Goal: Use online tool/utility: Utilize a website feature to perform a specific function

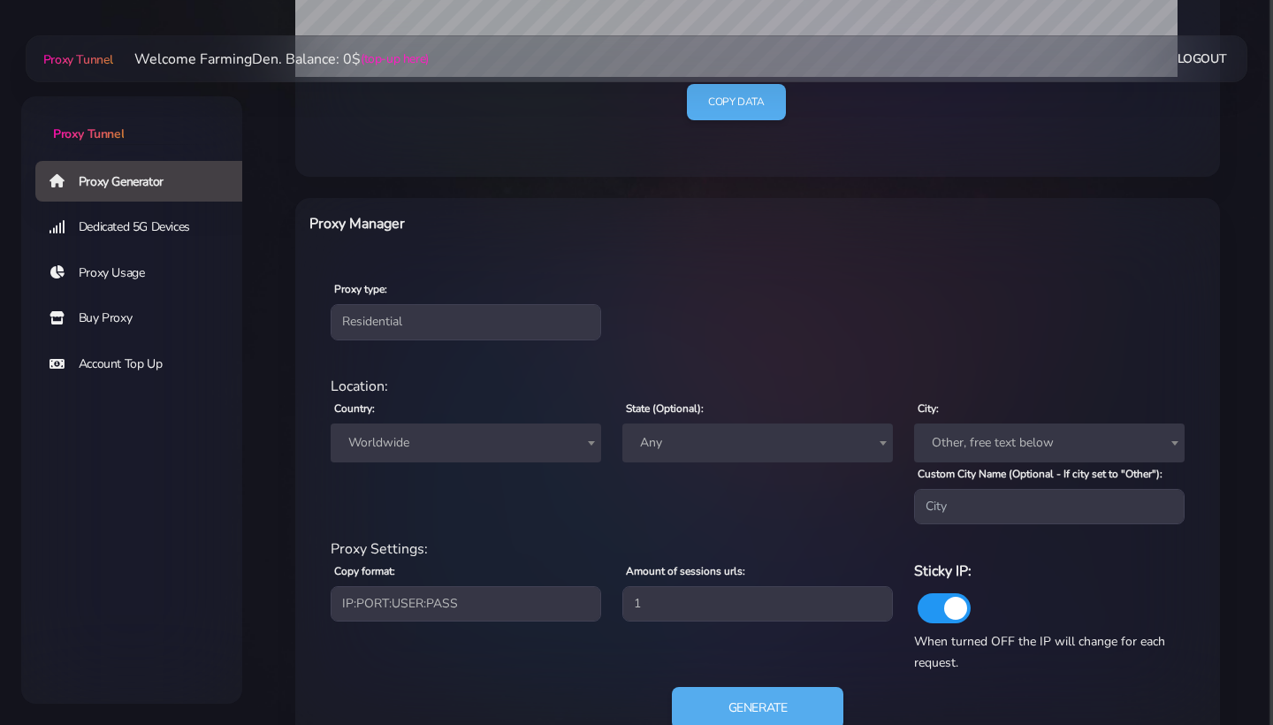
scroll to position [573, 0]
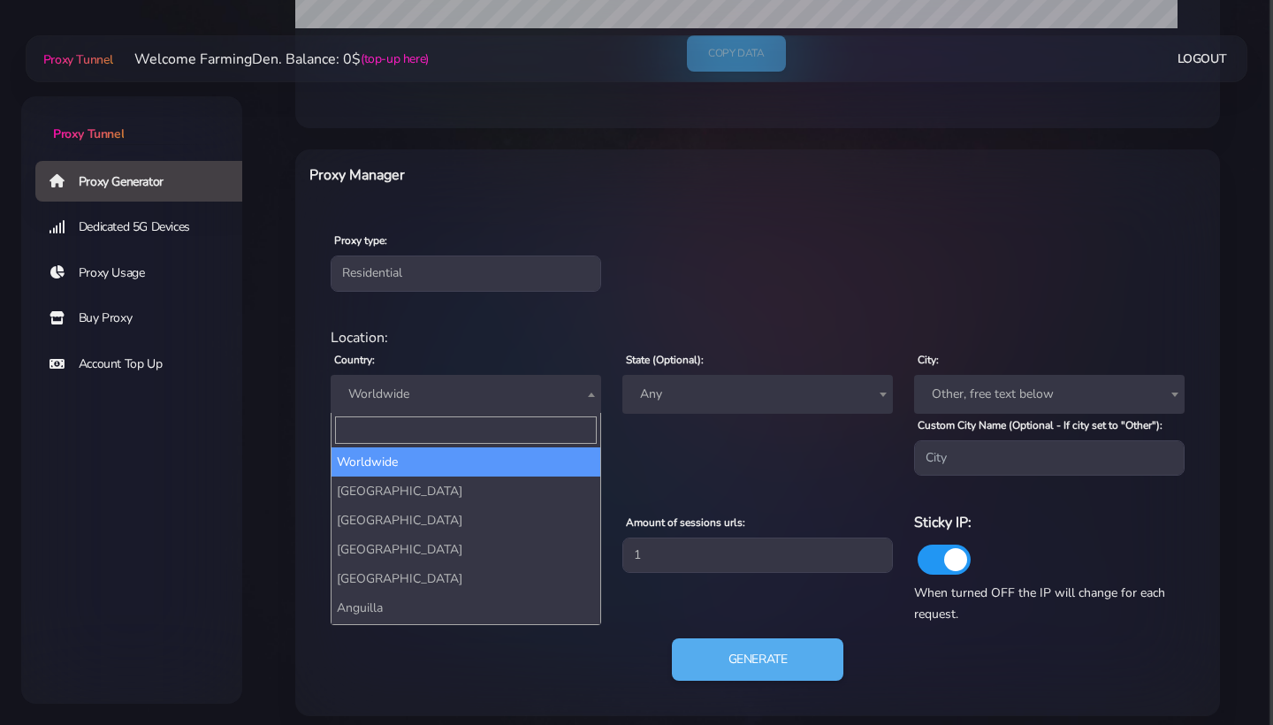
click at [506, 404] on span "Worldwide" at bounding box center [465, 394] width 249 height 25
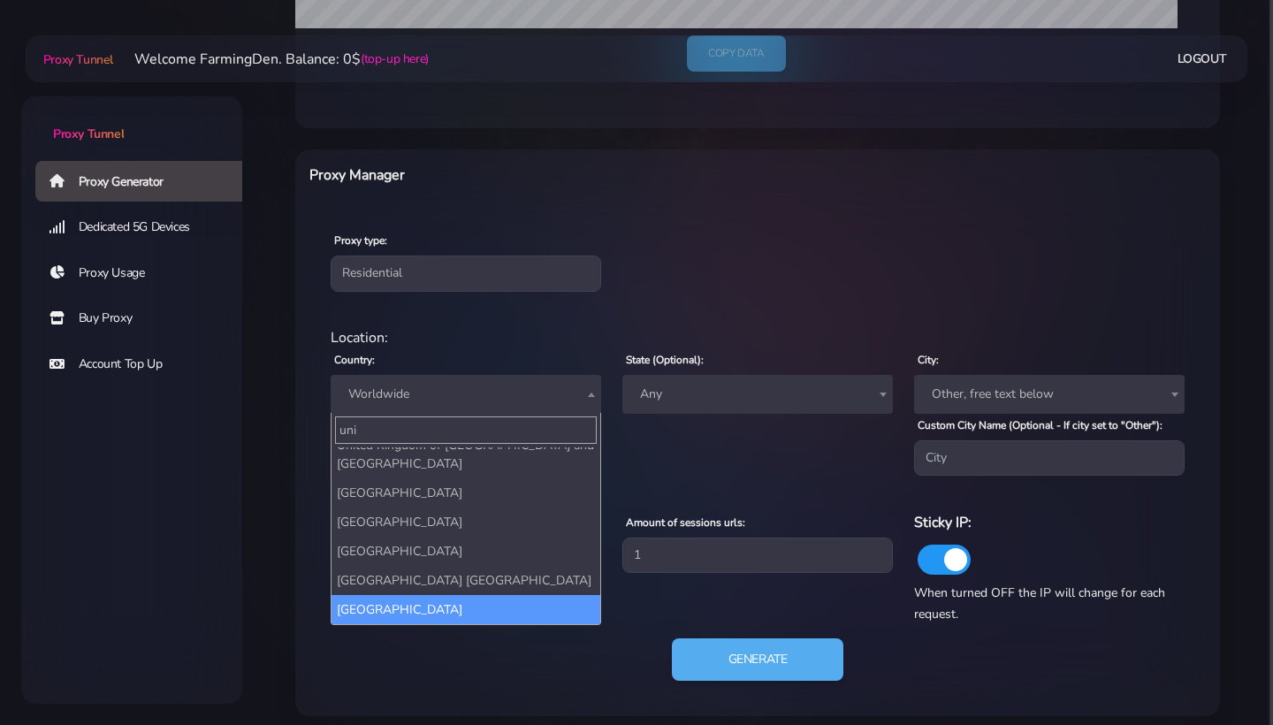
type input "uni"
select select "US"
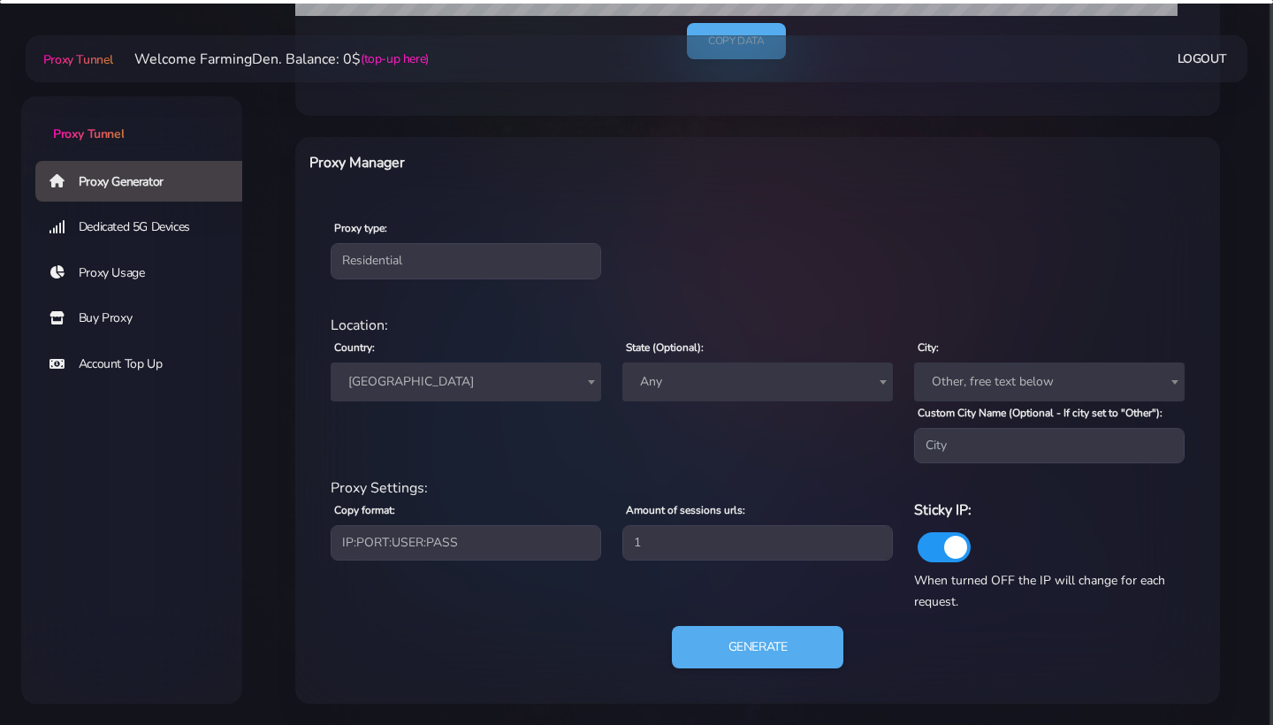
scroll to position [596, 0]
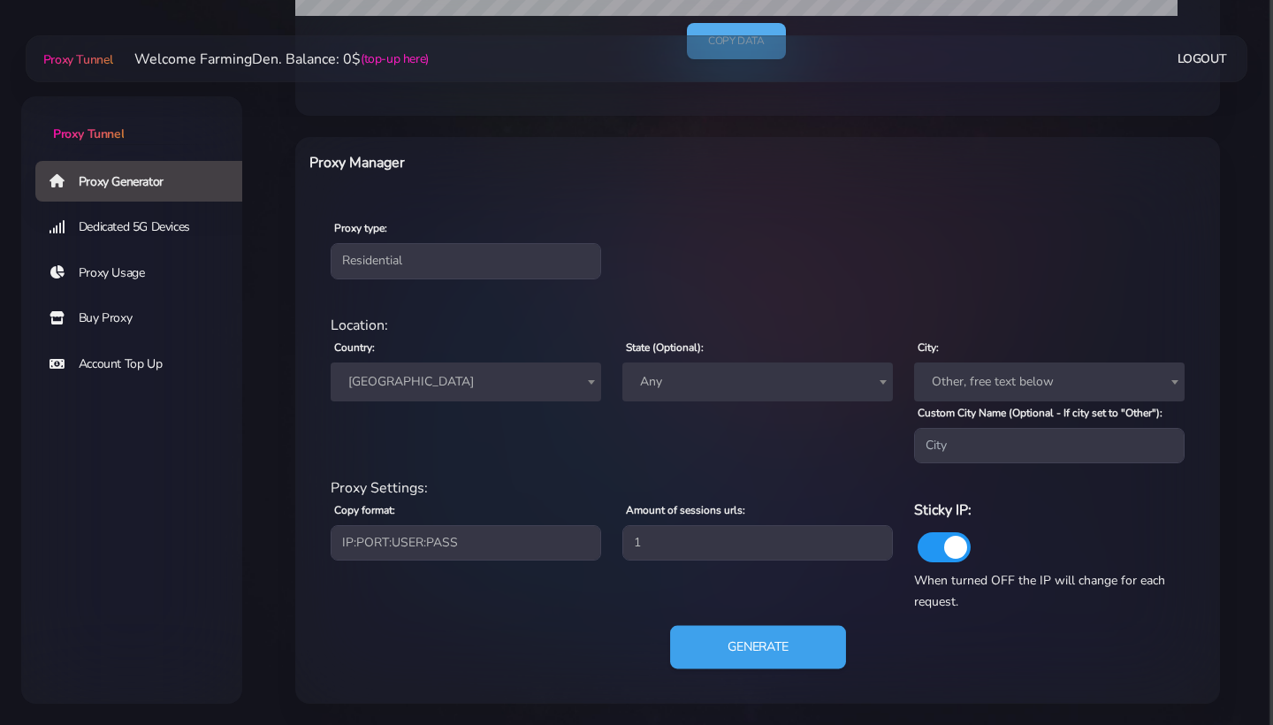
click at [766, 641] on button "Generate" at bounding box center [758, 647] width 176 height 43
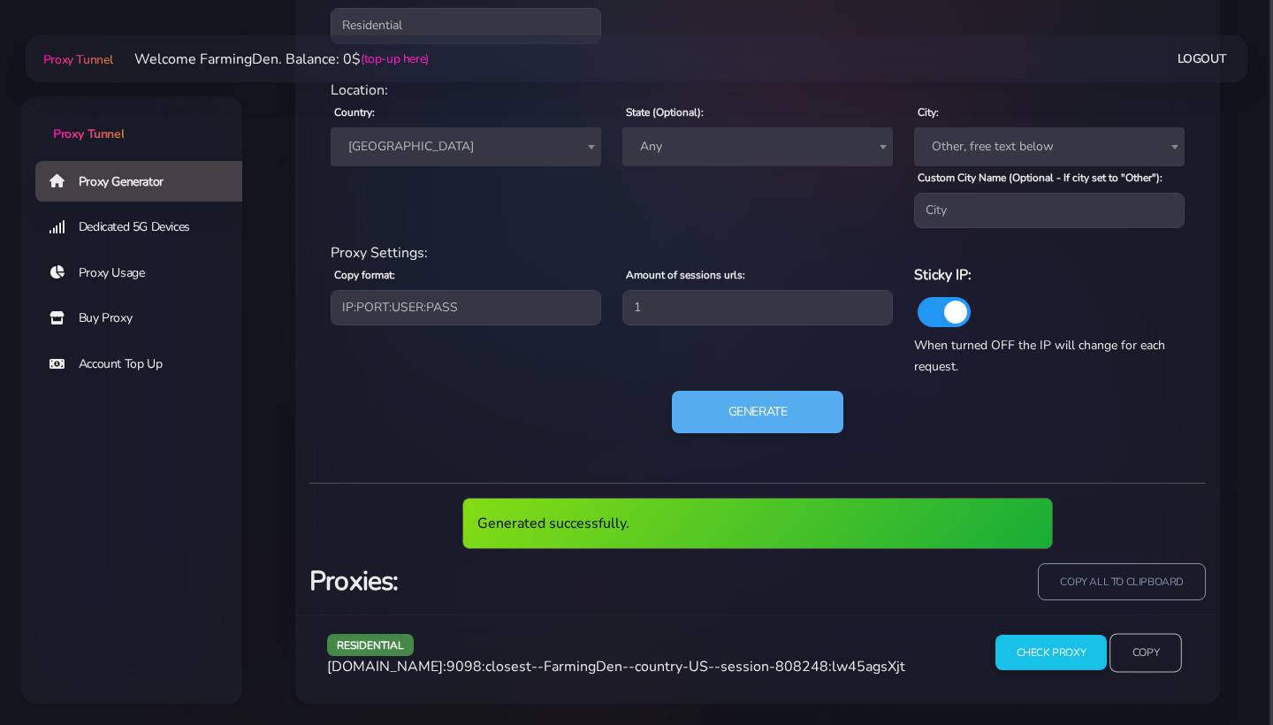
scroll to position [831, 0]
click at [1132, 643] on input "Copy" at bounding box center [1145, 652] width 72 height 39
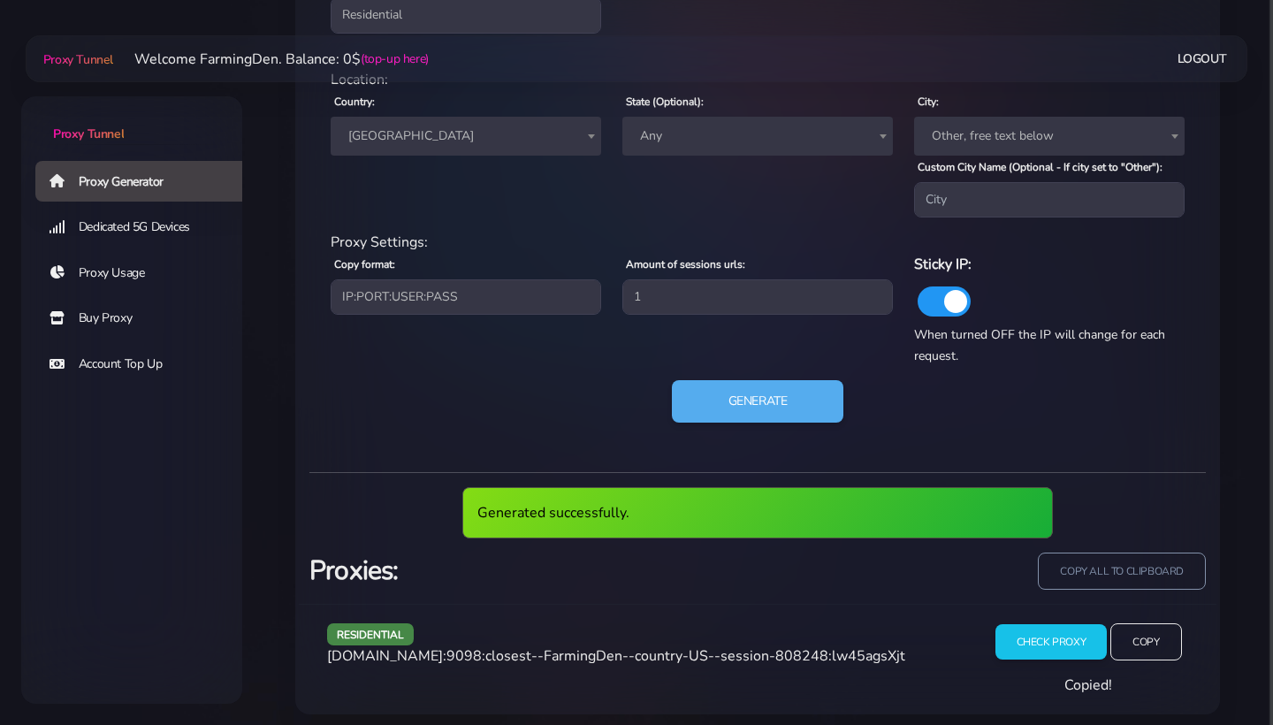
scroll to position [787, 0]
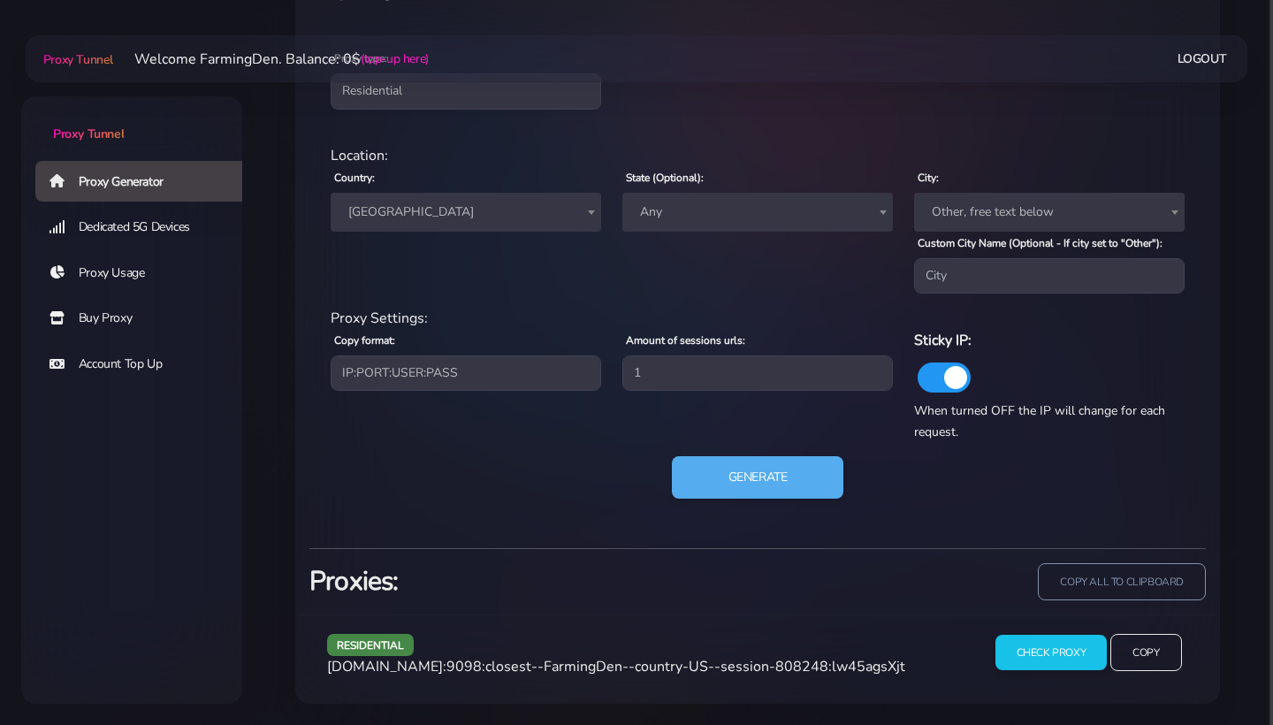
click at [756, 446] on div "residential Location: Country: Worldwide [GEOGRAPHIC_DATA] [GEOGRAPHIC_DATA] [G…" at bounding box center [757, 332] width 896 height 403
click at [756, 465] on button "Generate" at bounding box center [758, 477] width 176 height 43
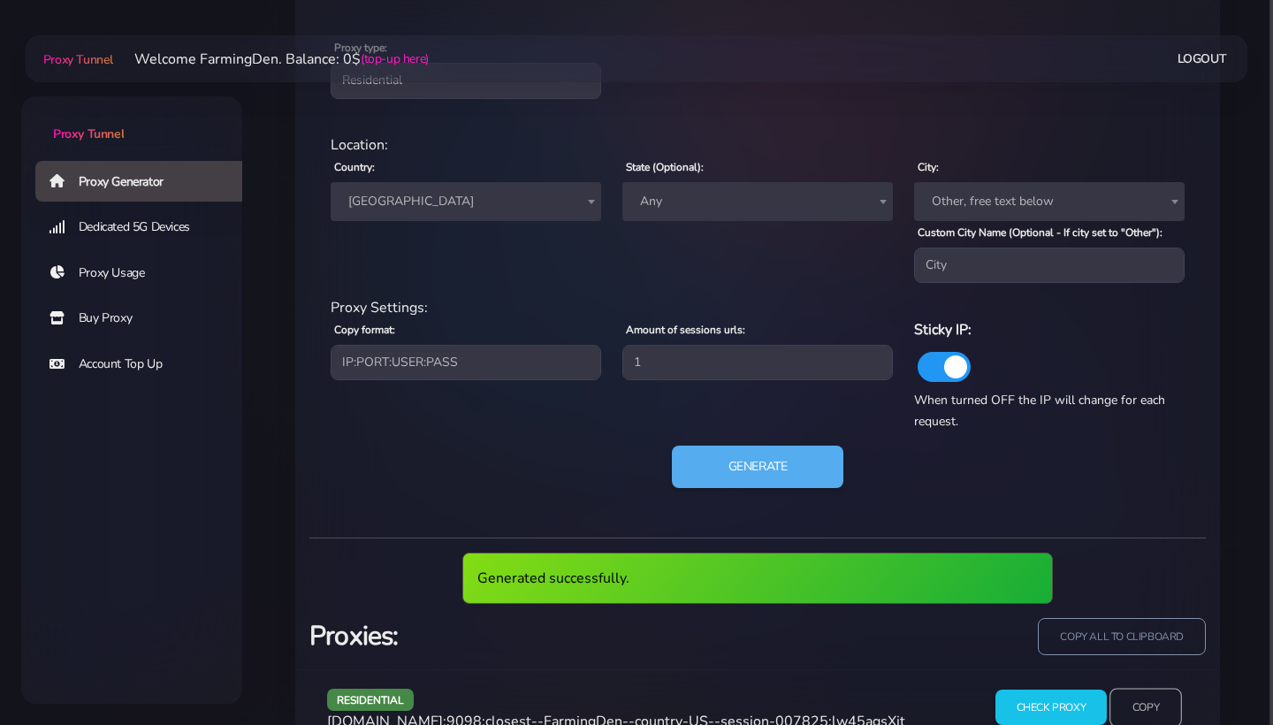
click at [1132, 711] on input "Copy" at bounding box center [1145, 707] width 72 height 39
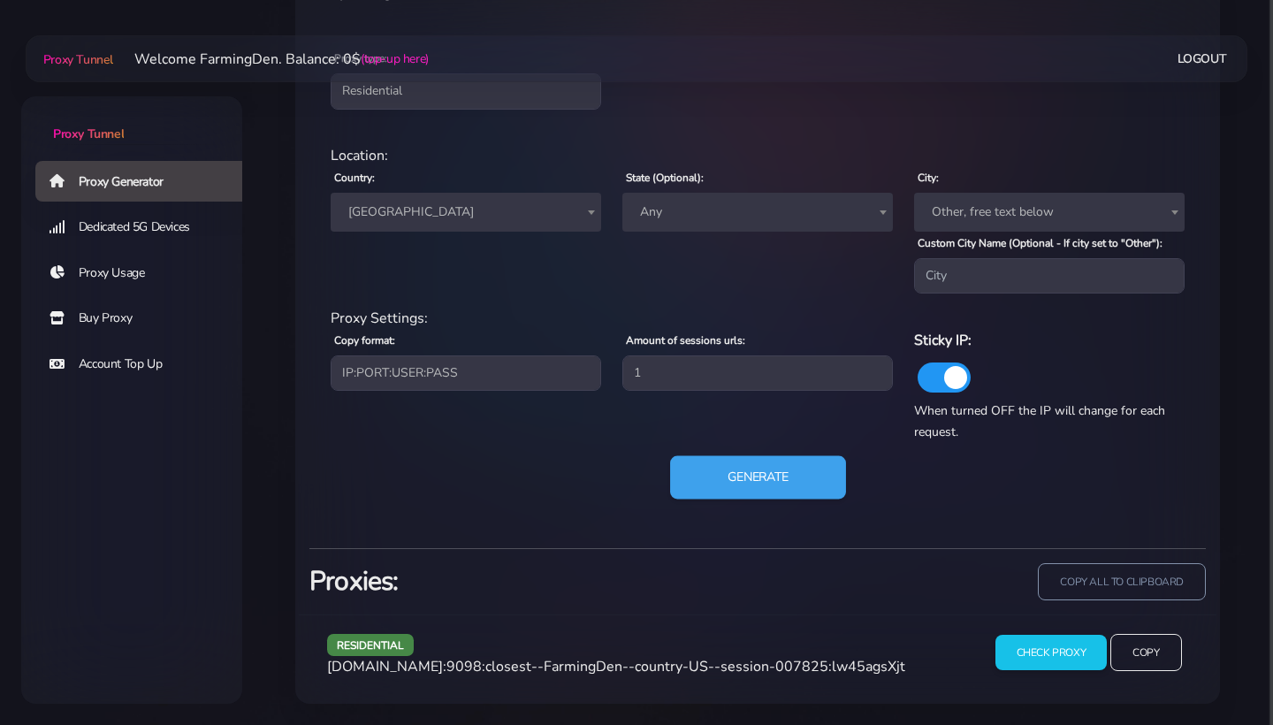
click at [737, 485] on button "Generate" at bounding box center [758, 477] width 176 height 43
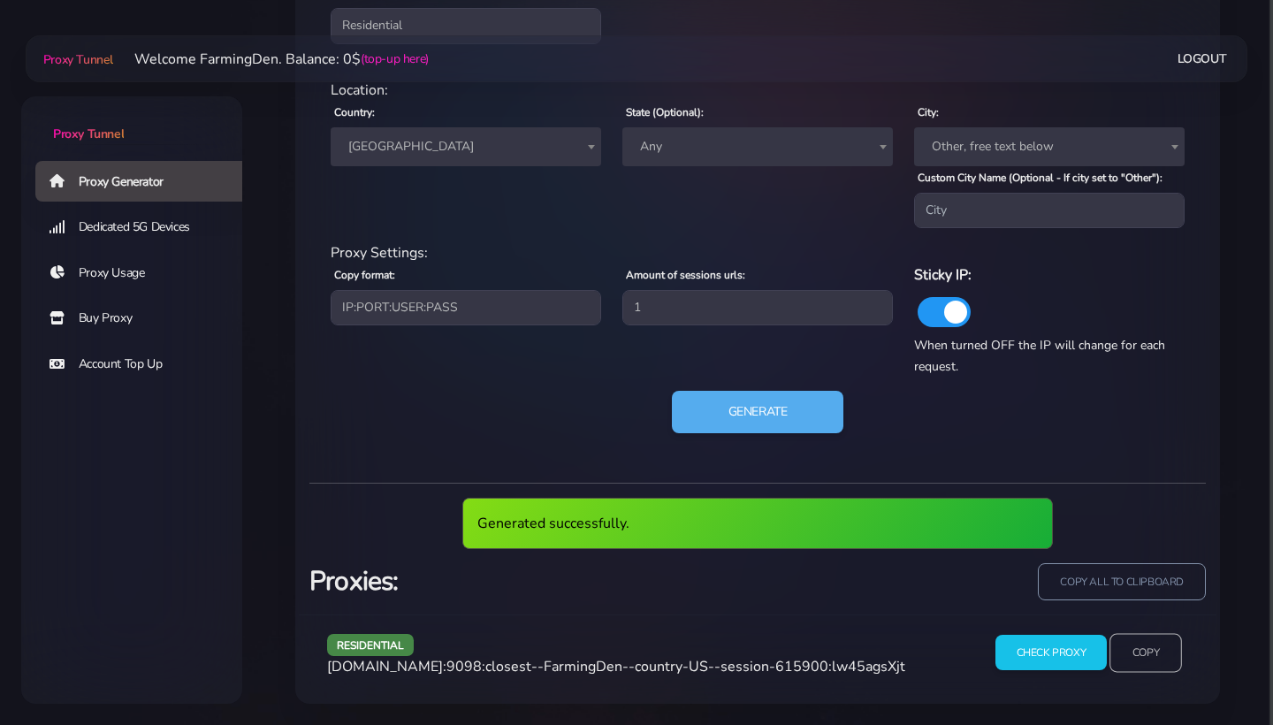
scroll to position [831, 0]
click at [1121, 642] on input "Copy" at bounding box center [1145, 652] width 72 height 39
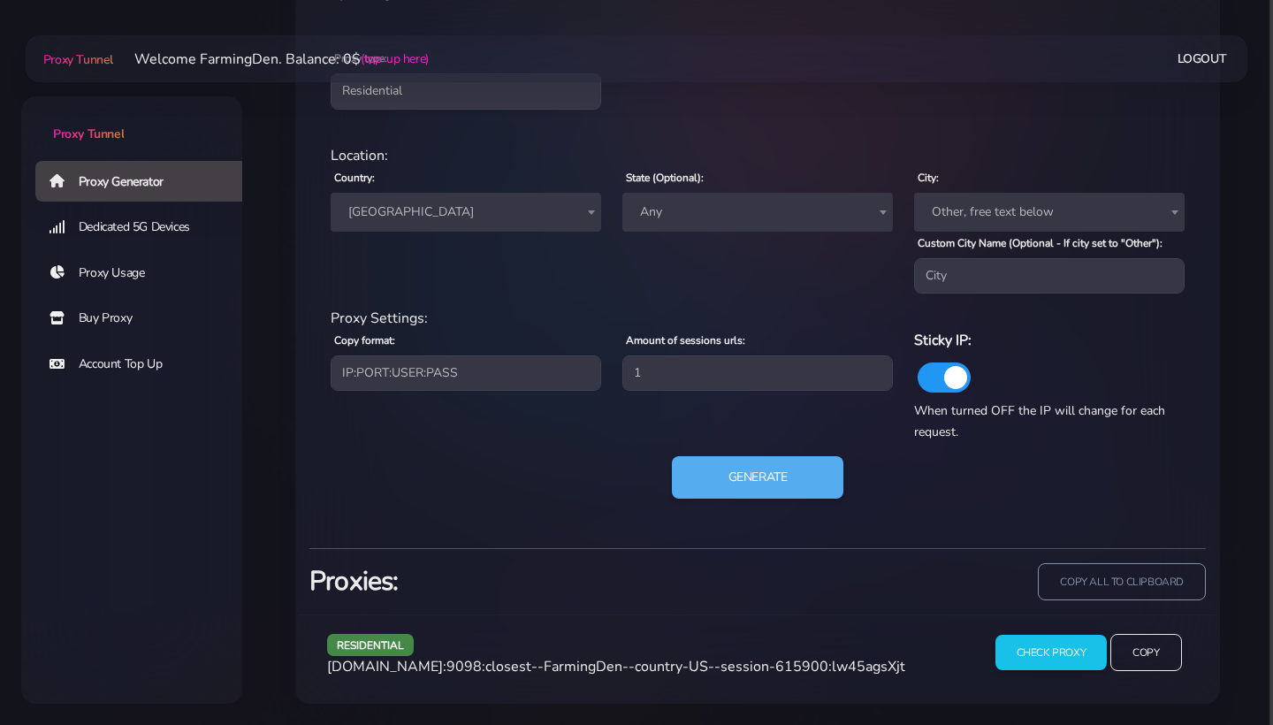
scroll to position [765, 0]
click at [733, 472] on button "Generate" at bounding box center [758, 477] width 176 height 43
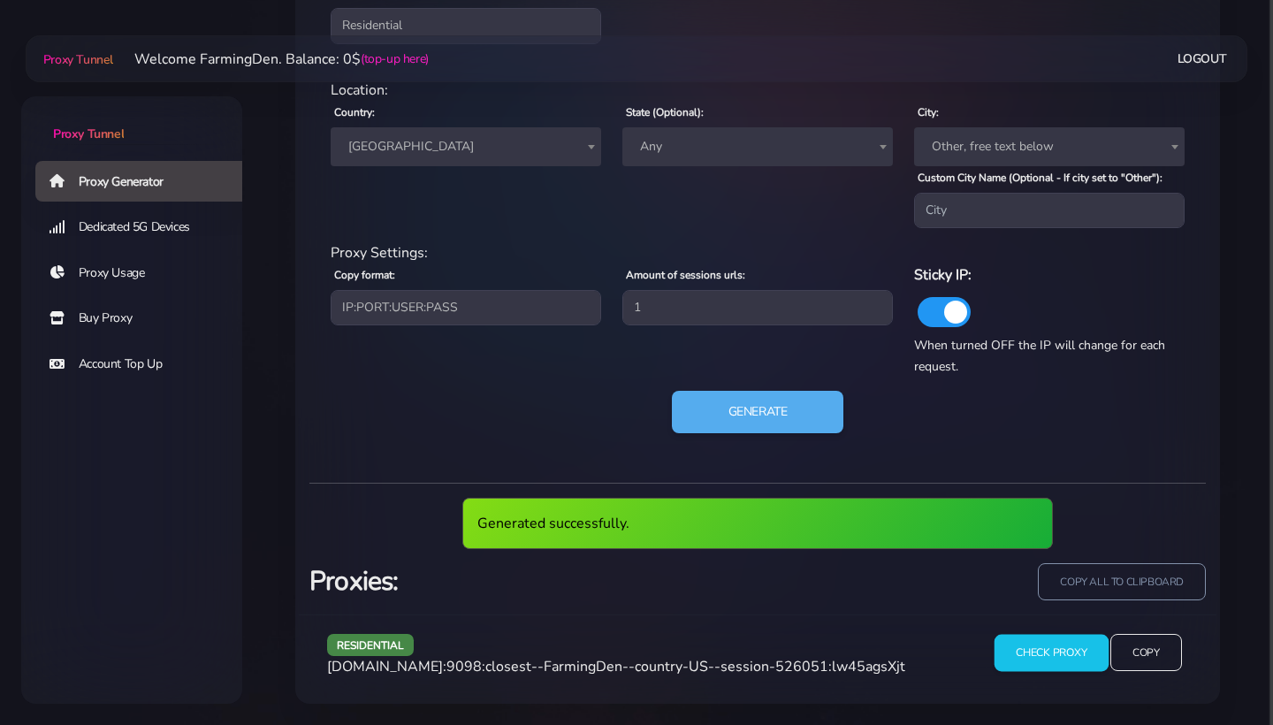
scroll to position [831, 0]
click at [1077, 658] on input "Check Proxy" at bounding box center [1050, 652] width 114 height 37
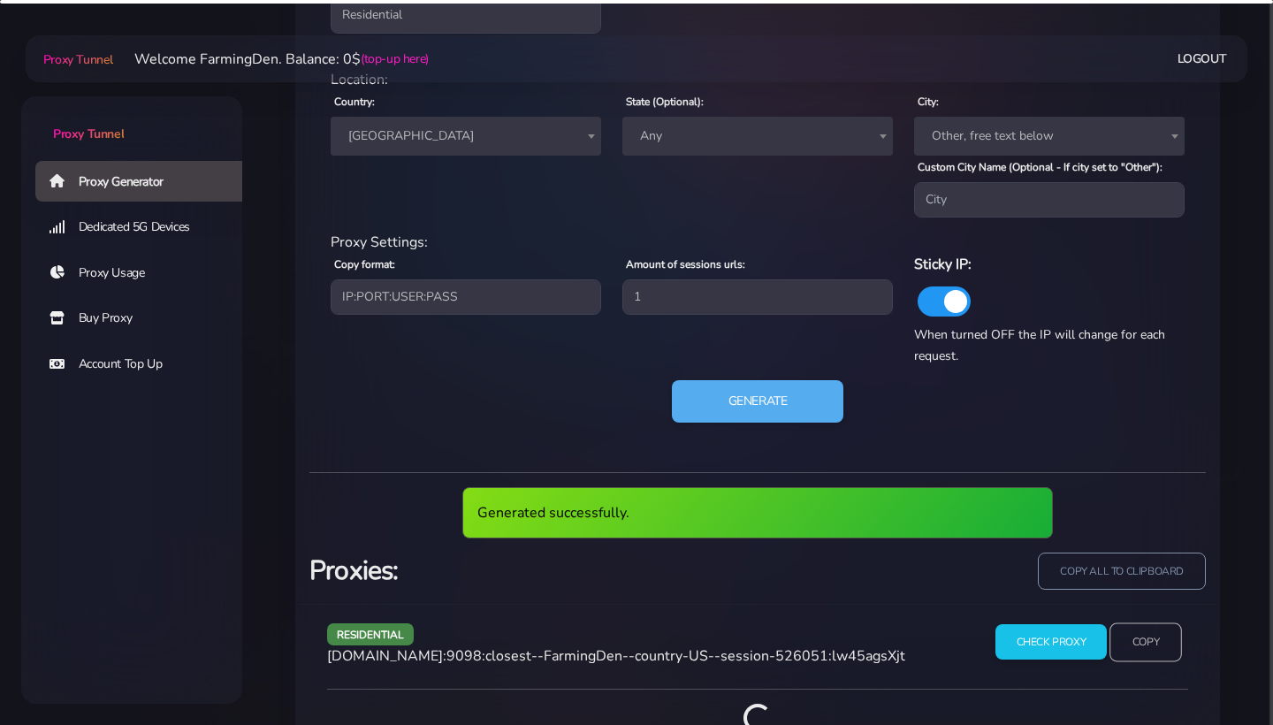
click at [1130, 657] on input "Copy" at bounding box center [1145, 641] width 72 height 39
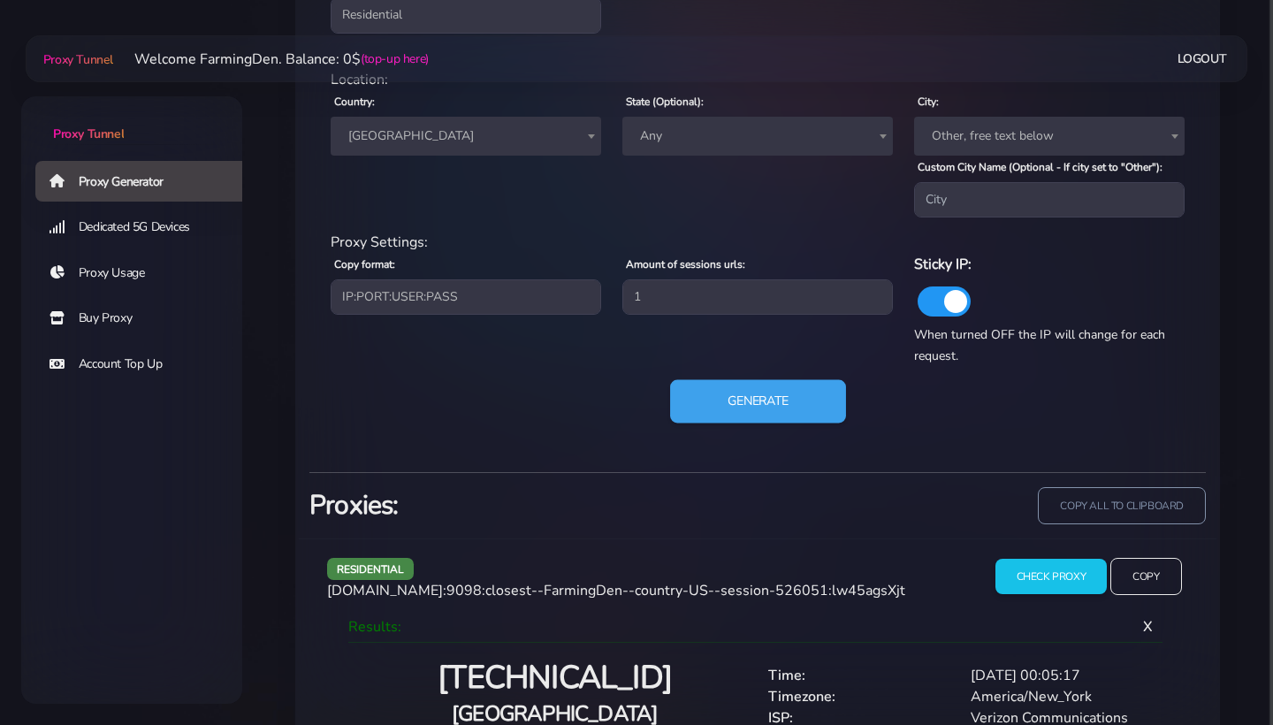
click at [780, 423] on button "Generate" at bounding box center [758, 401] width 176 height 43
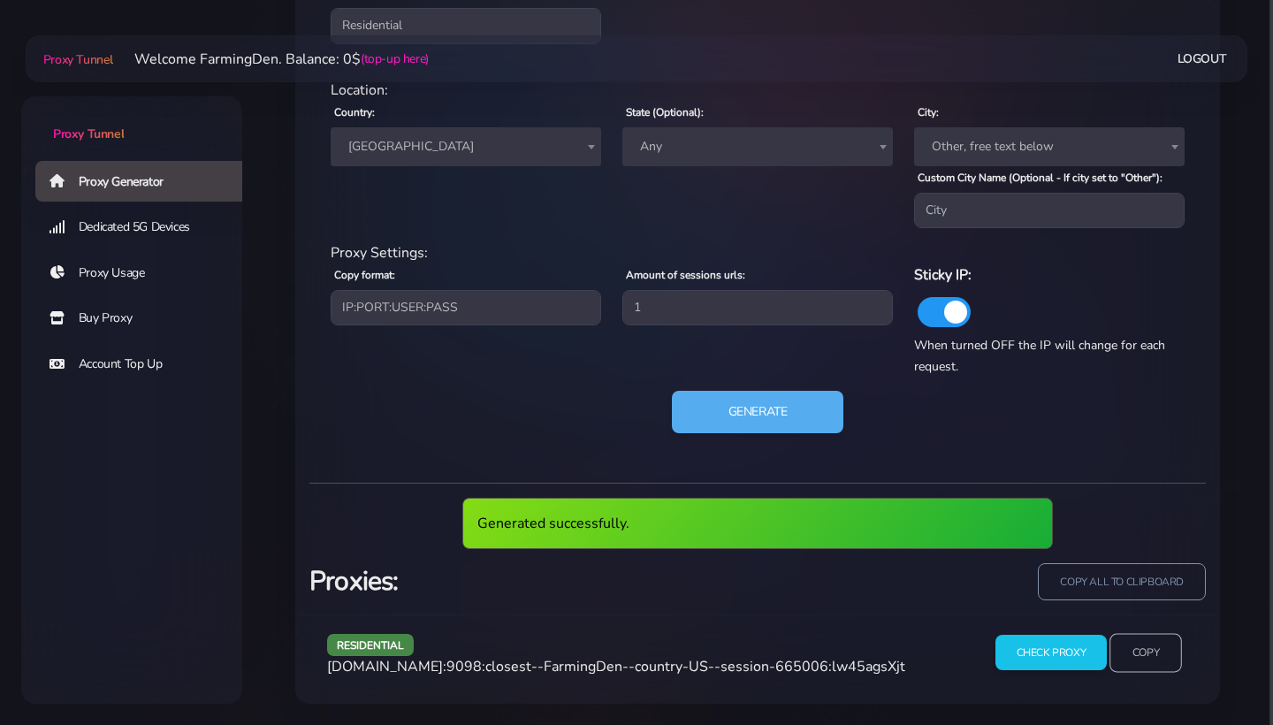
click at [1168, 643] on input "Copy" at bounding box center [1145, 652] width 72 height 39
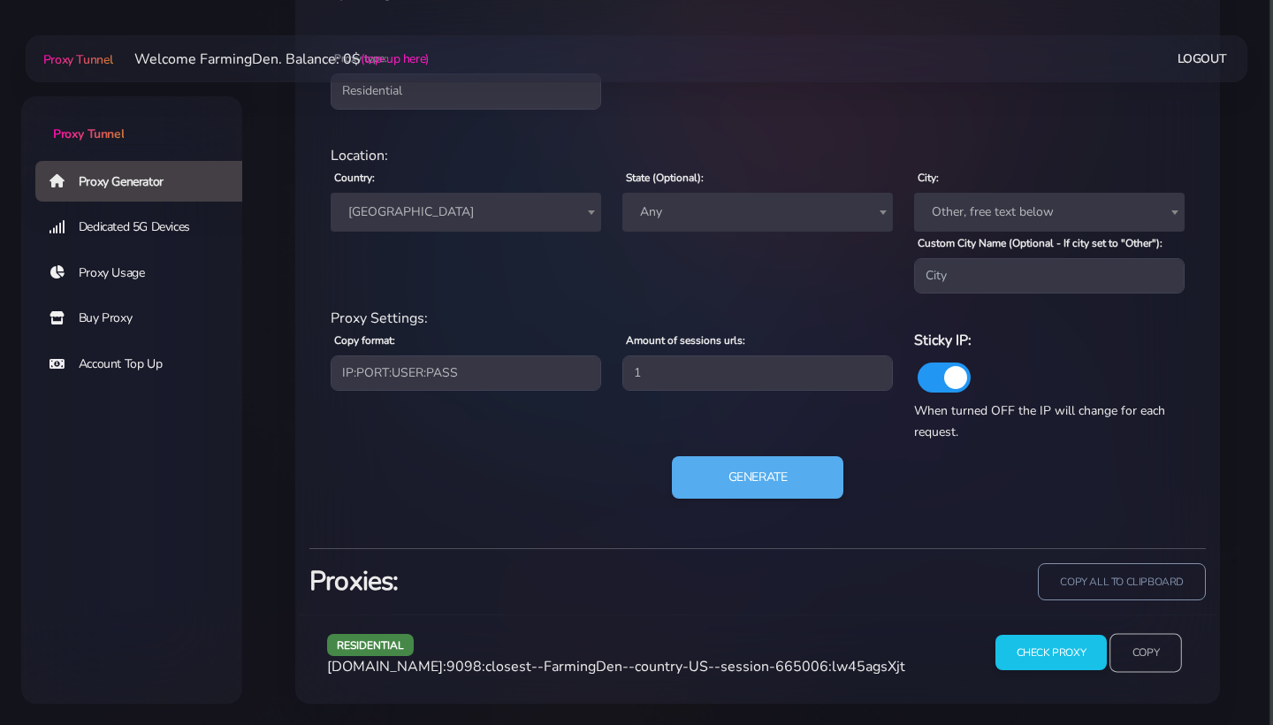
scroll to position [765, 0]
click at [705, 226] on div "State (Optional): Any [US_STATE] [US_STATE] [US_STATE] [US_STATE] [US_STATE] [U…" at bounding box center [758, 229] width 292 height 127
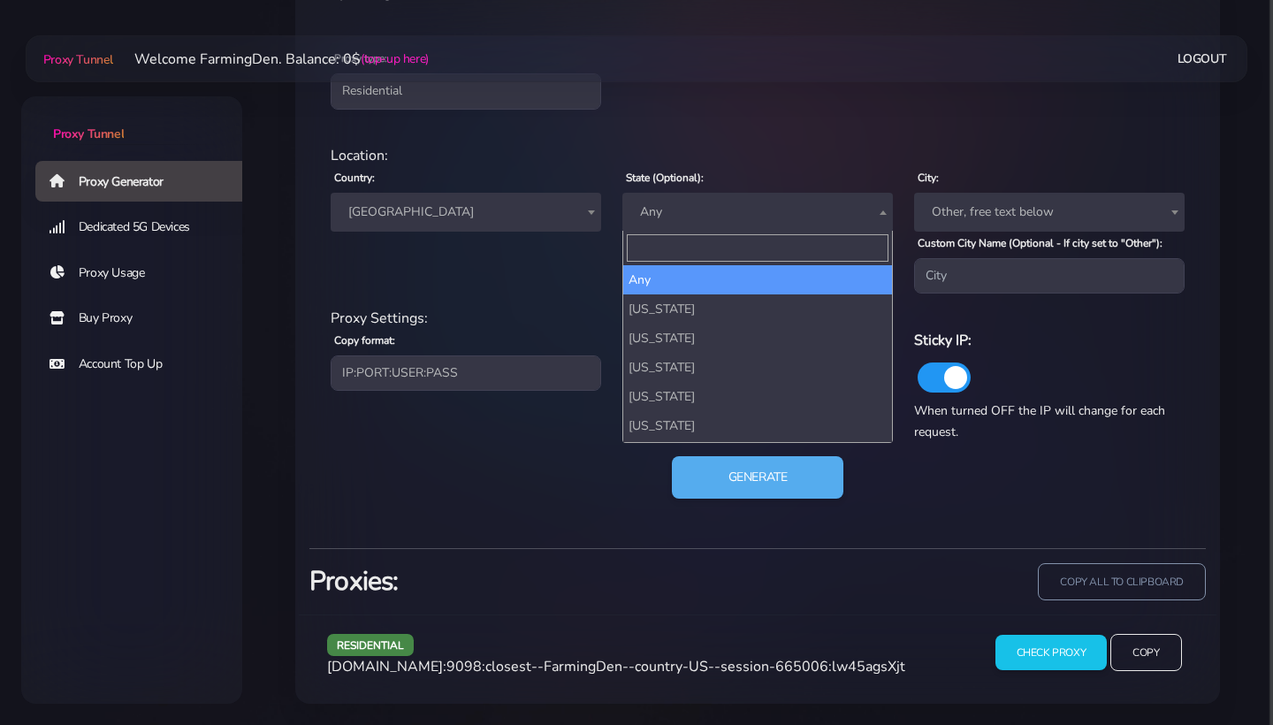
click at [703, 200] on span "Any" at bounding box center [757, 212] width 249 height 25
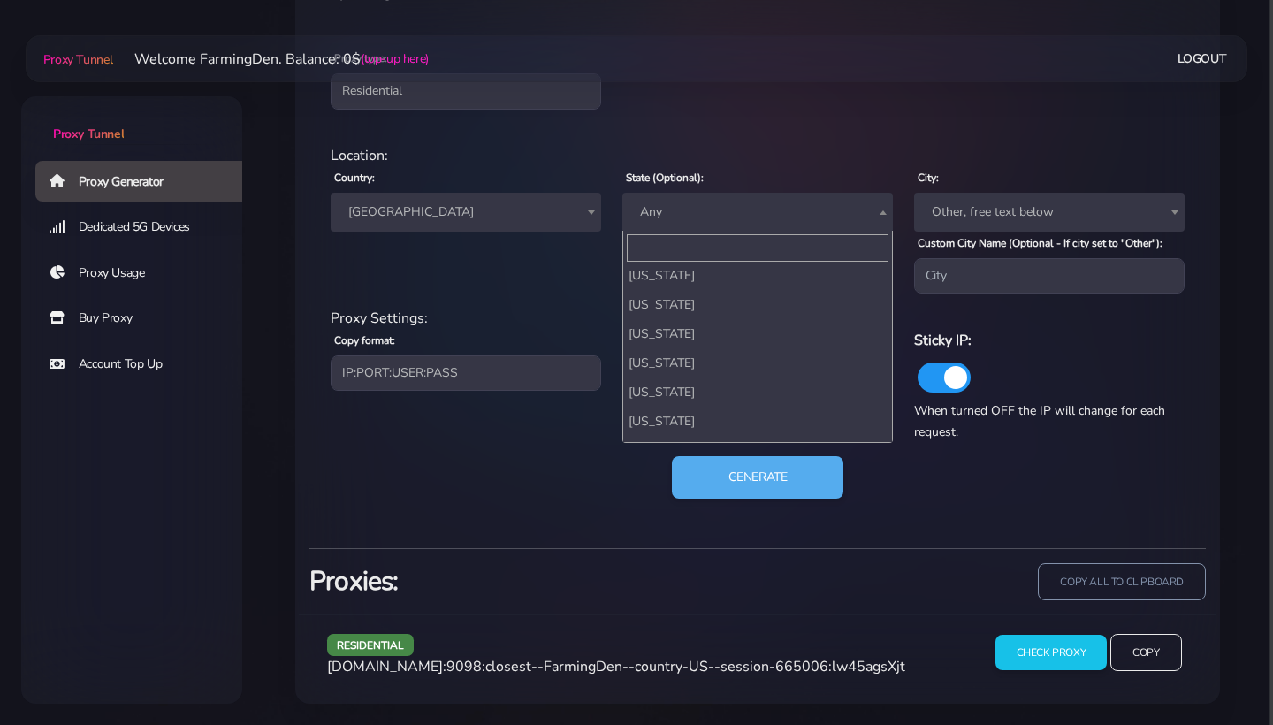
scroll to position [599, 0]
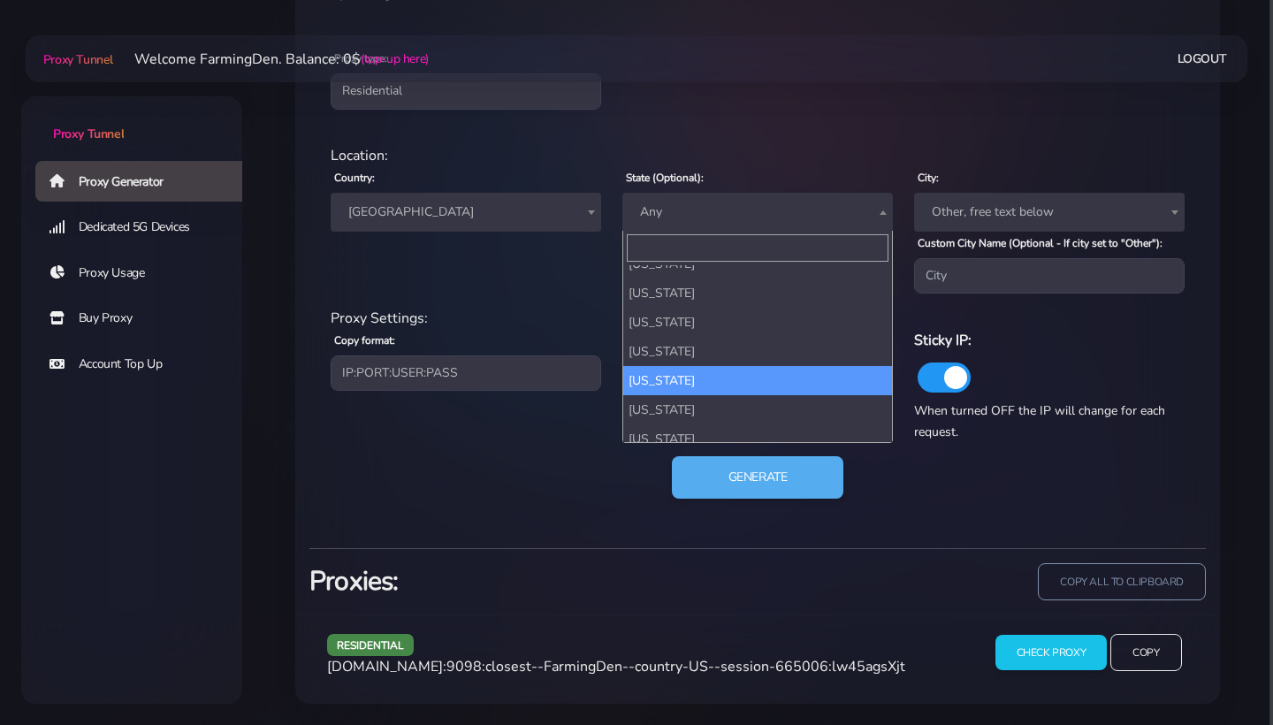
select select "MN"
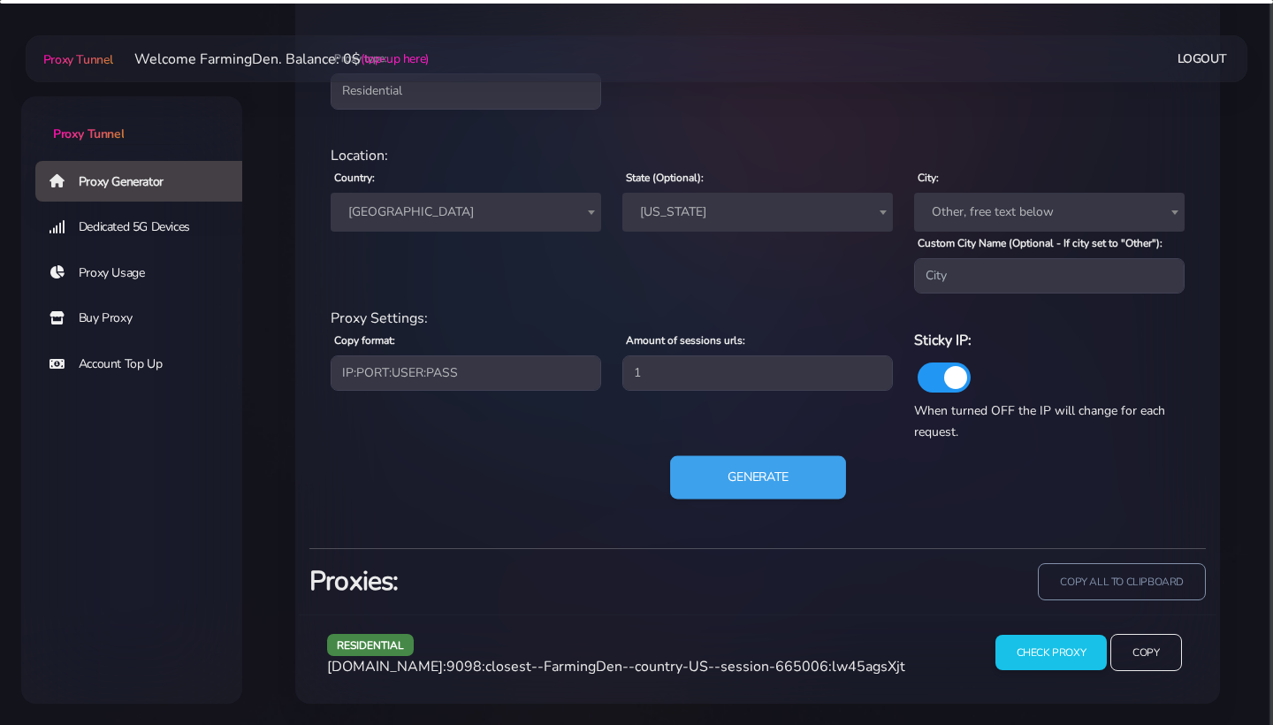
click at [737, 488] on button "Generate" at bounding box center [758, 477] width 176 height 43
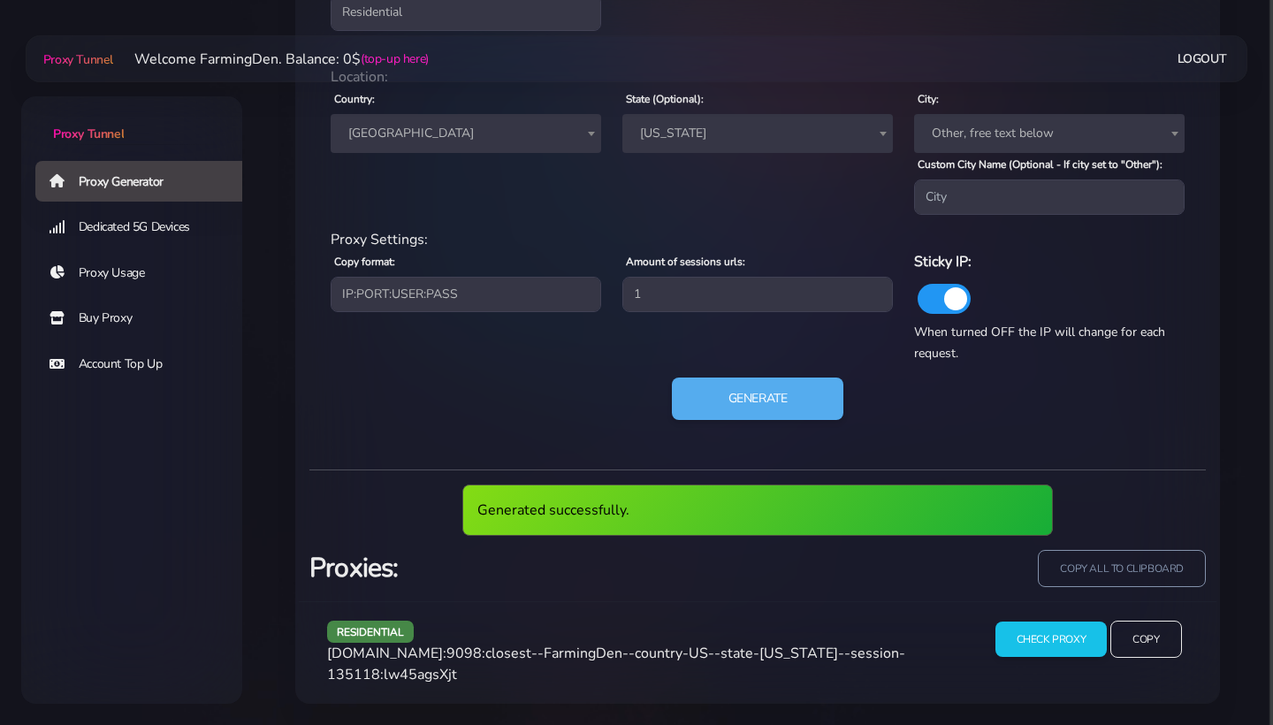
scroll to position [844, 0]
click at [1151, 635] on input "Copy" at bounding box center [1145, 638] width 72 height 39
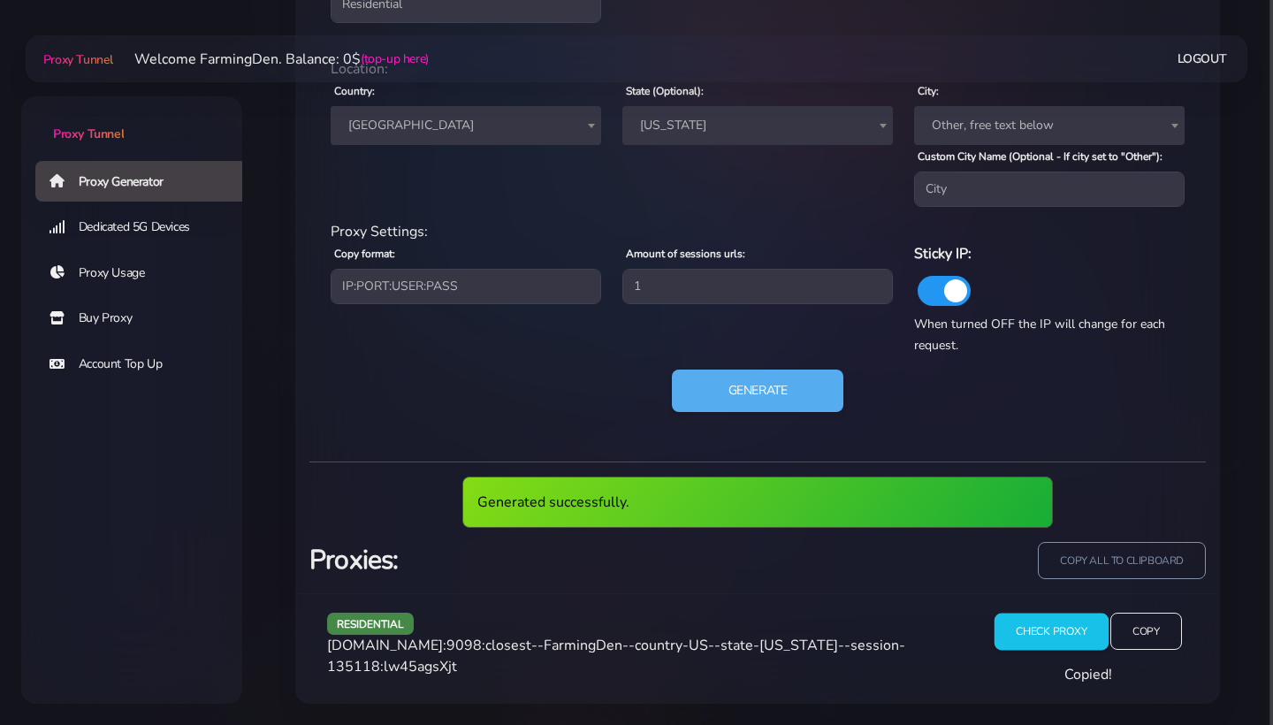
click at [1039, 641] on input "Check Proxy" at bounding box center [1050, 630] width 114 height 37
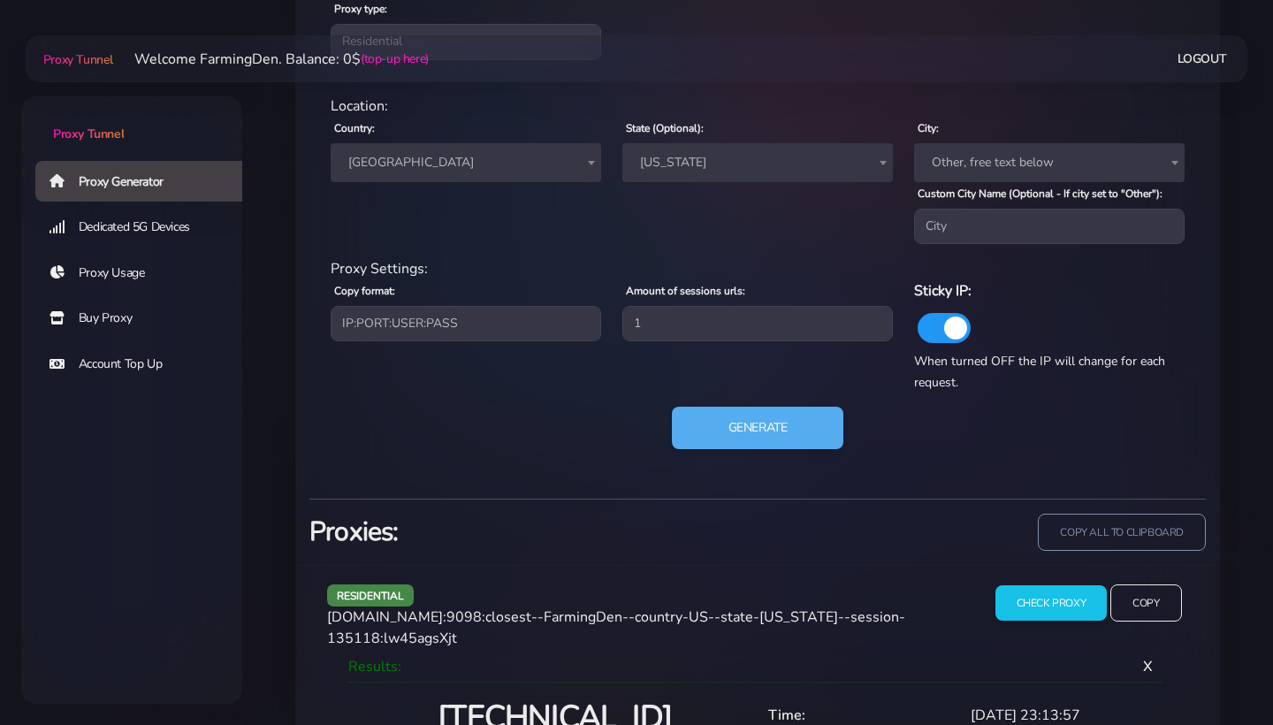
scroll to position [799, 0]
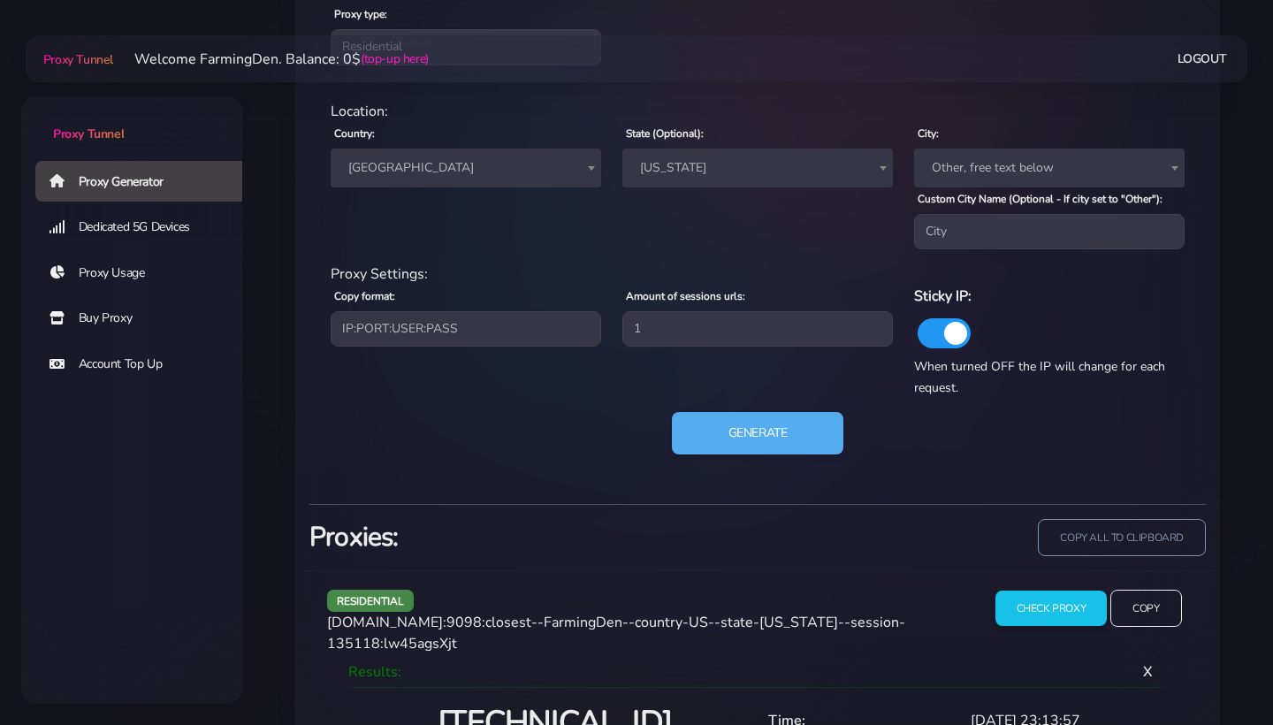
click at [442, 156] on span "[GEOGRAPHIC_DATA]" at bounding box center [465, 168] width 249 height 25
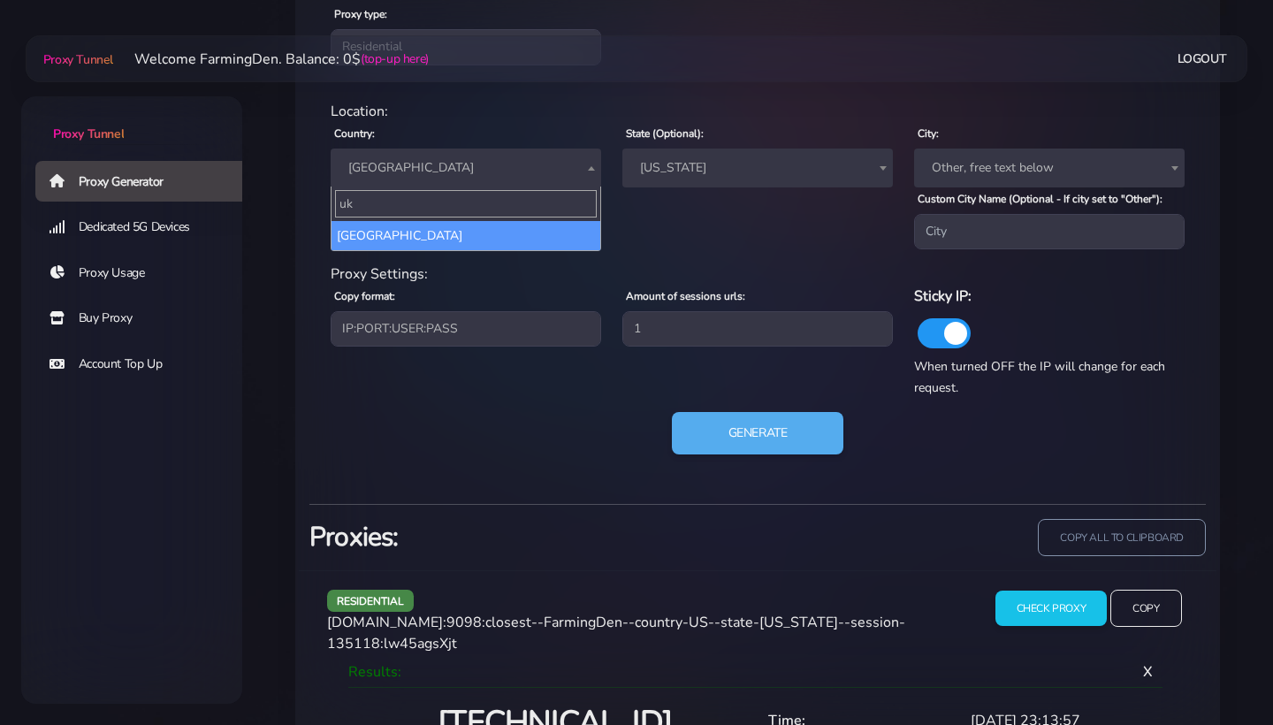
scroll to position [0, 0]
type input "ukr"
select select "UA"
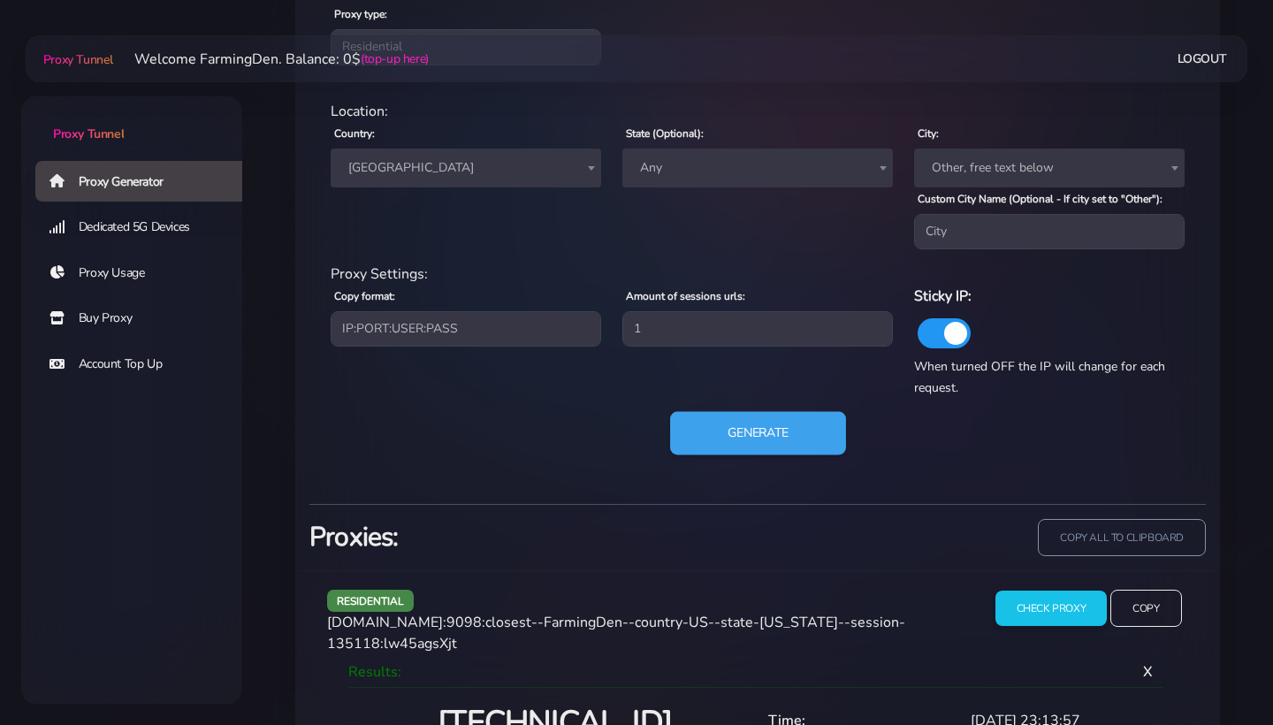
click at [749, 443] on button "Generate" at bounding box center [758, 433] width 176 height 43
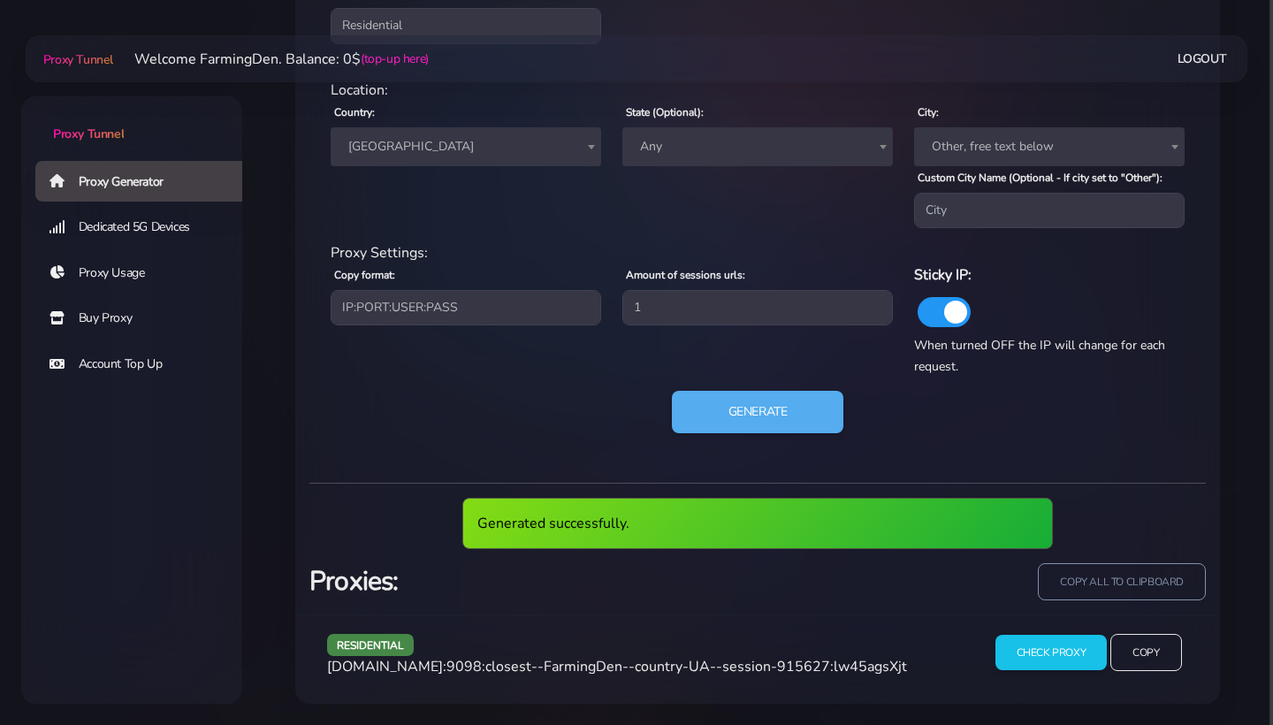
scroll to position [831, 0]
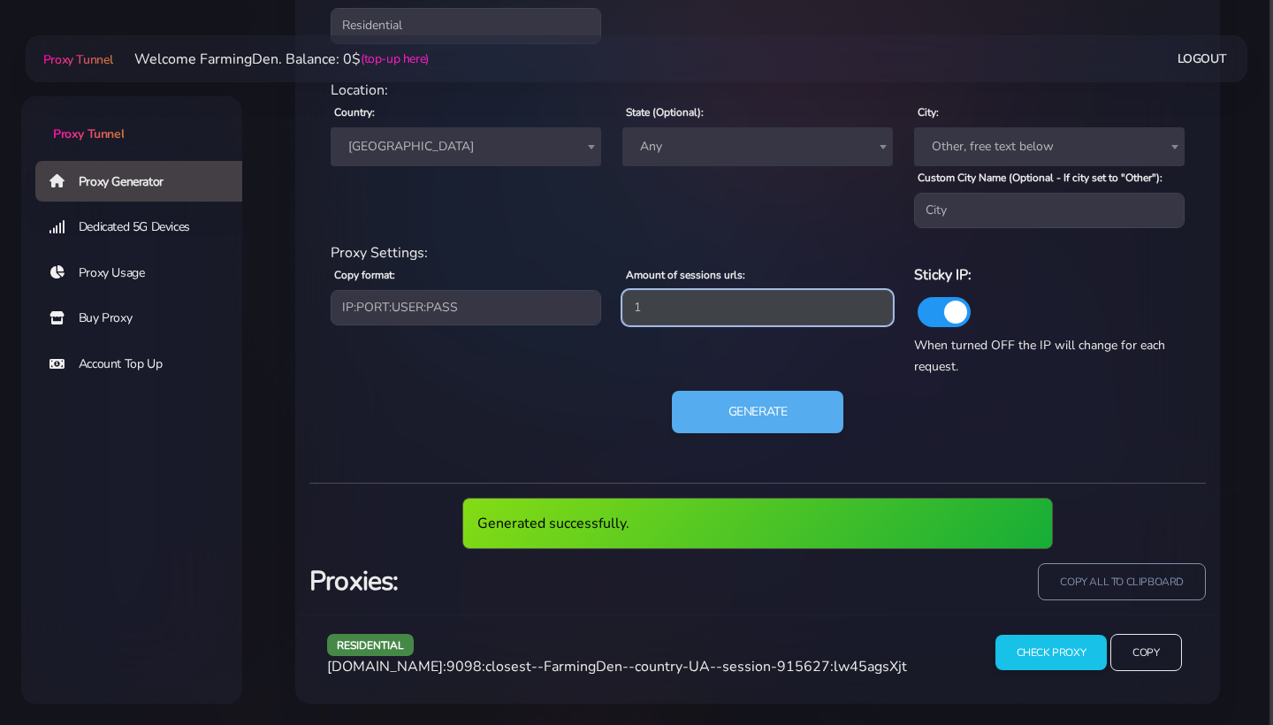
click at [741, 297] on input "1" at bounding box center [757, 307] width 270 height 35
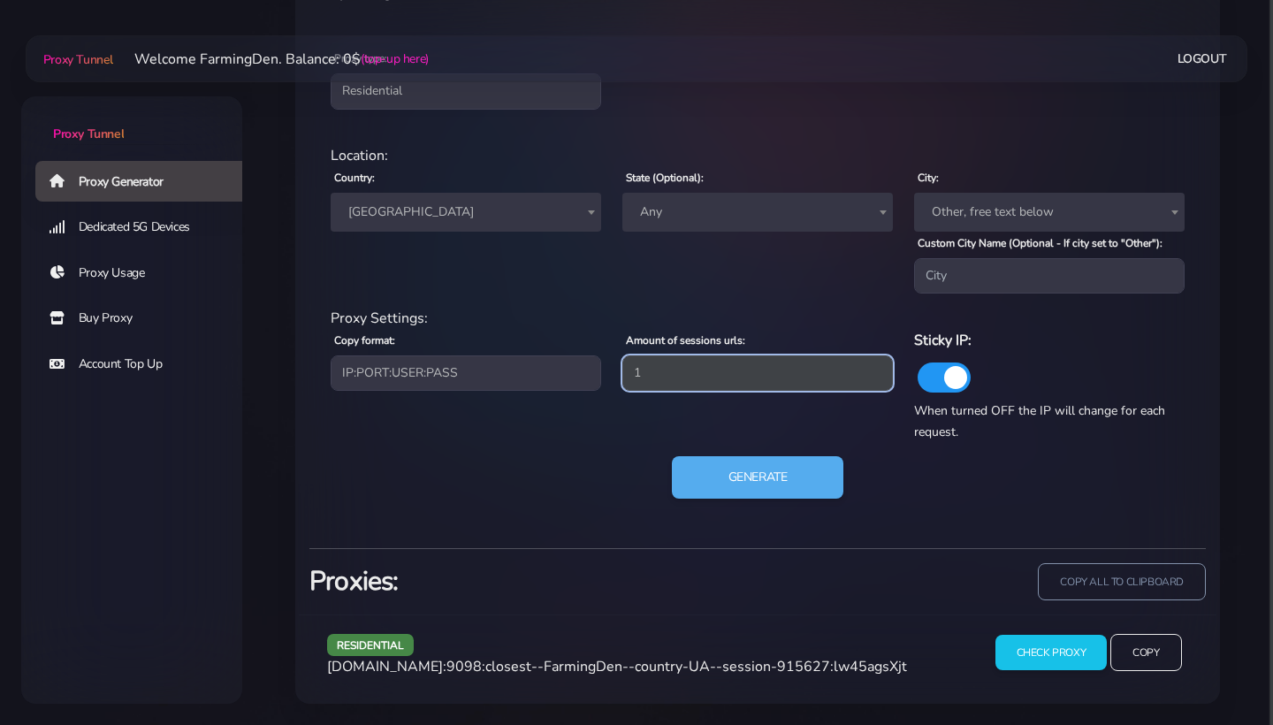
click at [678, 378] on input "1" at bounding box center [757, 372] width 270 height 35
type input "2"
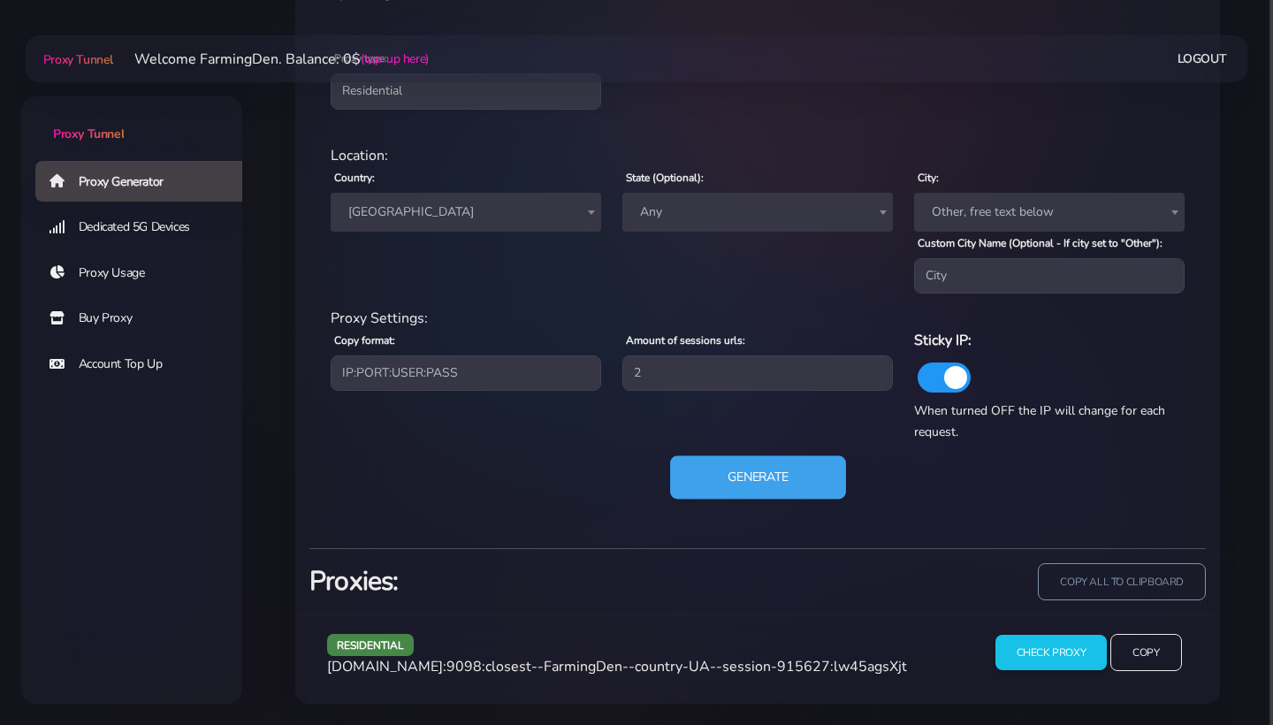
click at [748, 476] on button "Generate" at bounding box center [758, 477] width 176 height 43
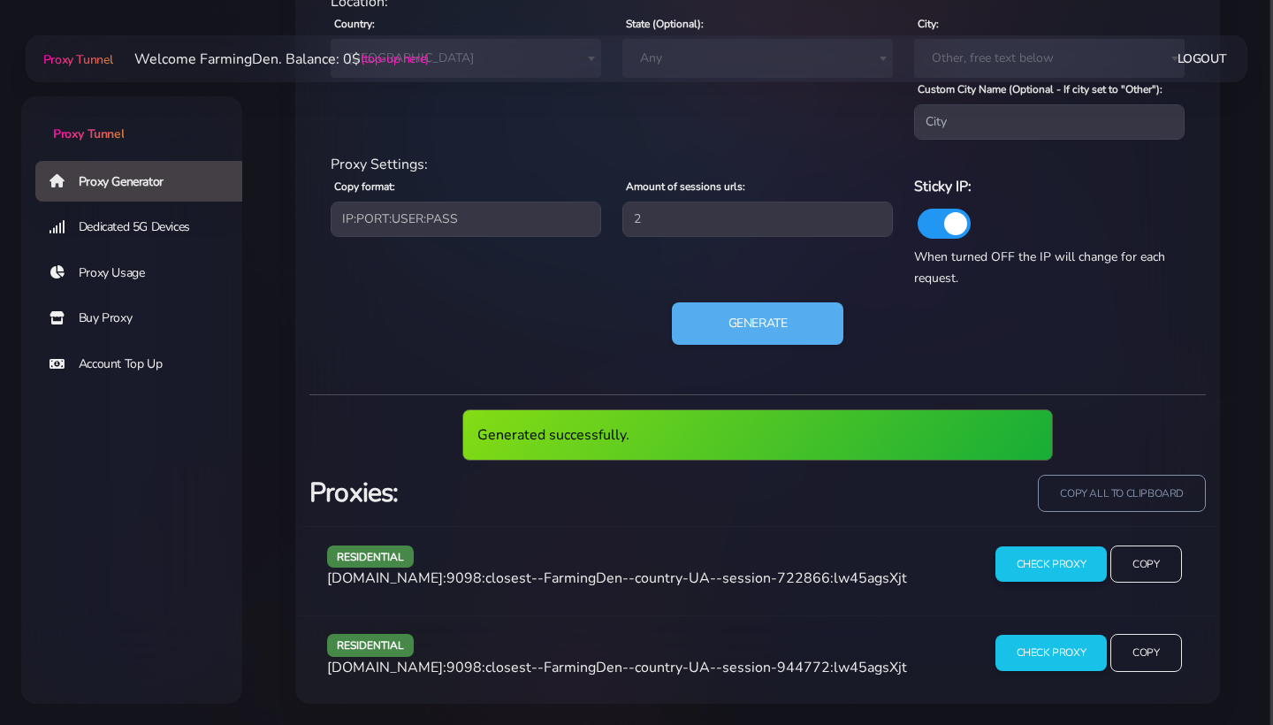
scroll to position [919, 0]
click at [1060, 499] on input "copy all to clipboard" at bounding box center [1121, 493] width 171 height 39
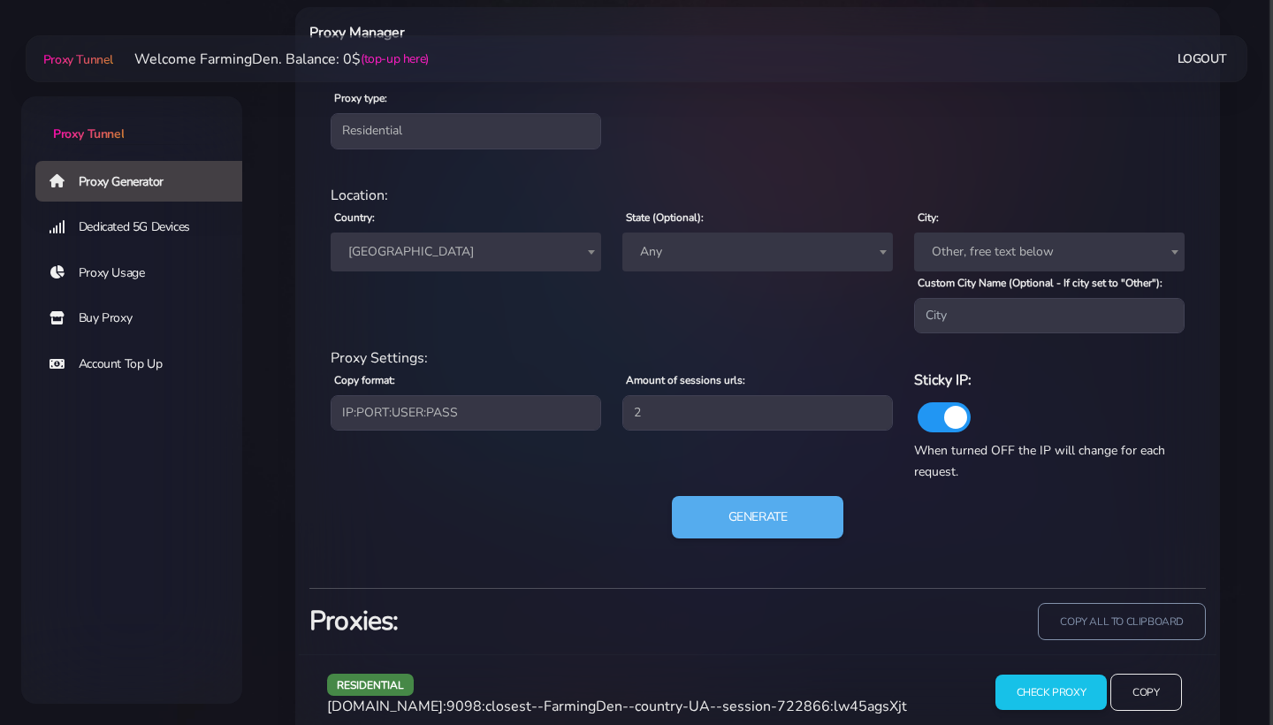
scroll to position [714, 0]
click at [491, 258] on span "[GEOGRAPHIC_DATA]" at bounding box center [465, 252] width 249 height 25
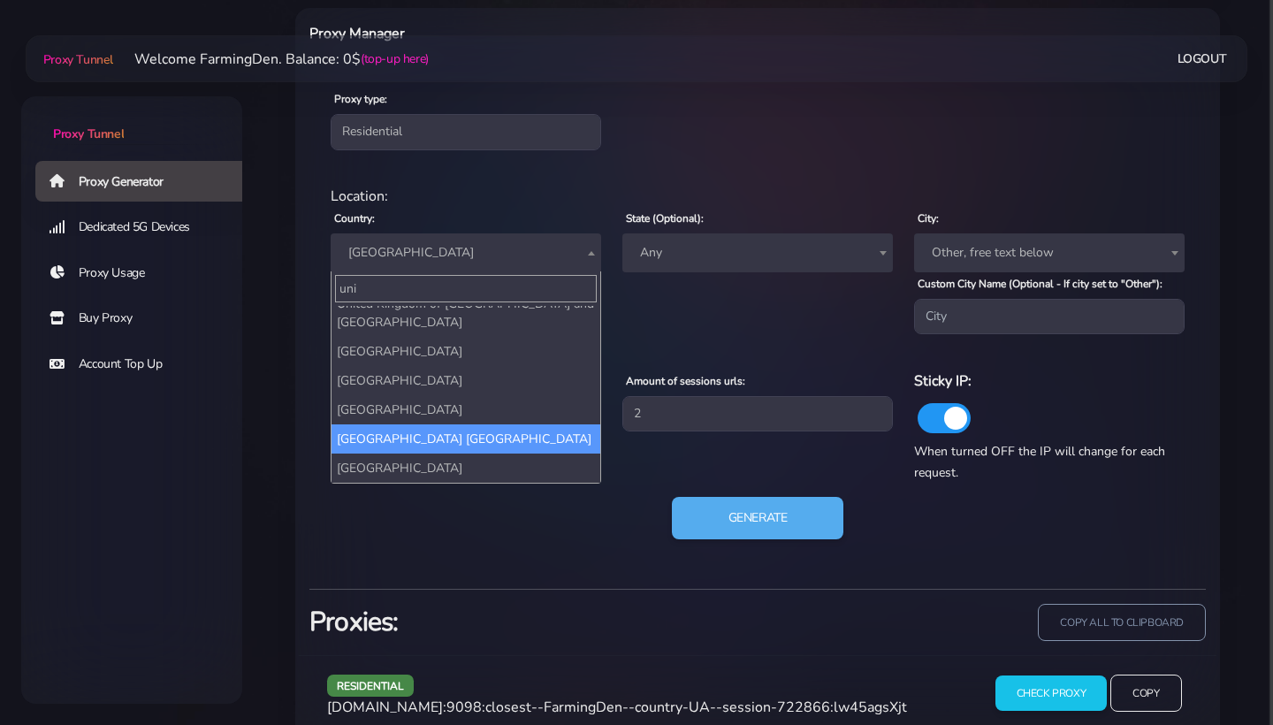
scroll to position [46, 0]
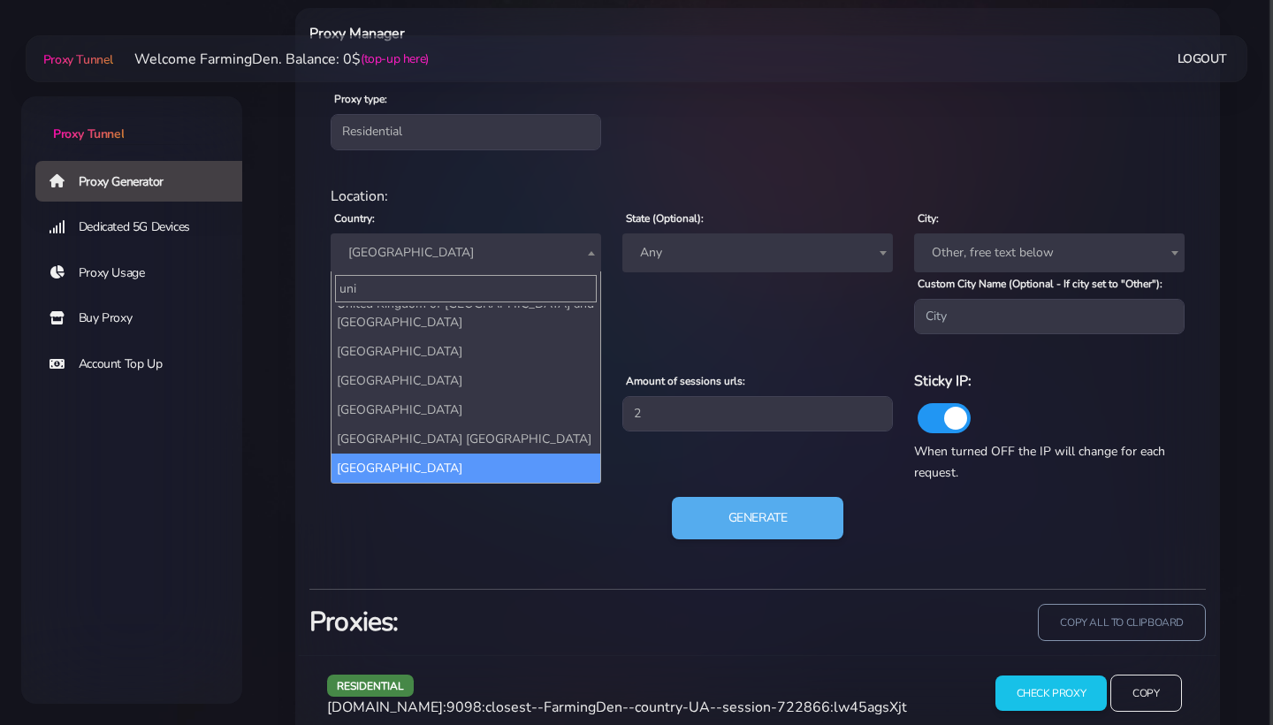
type input "uni"
select select "US"
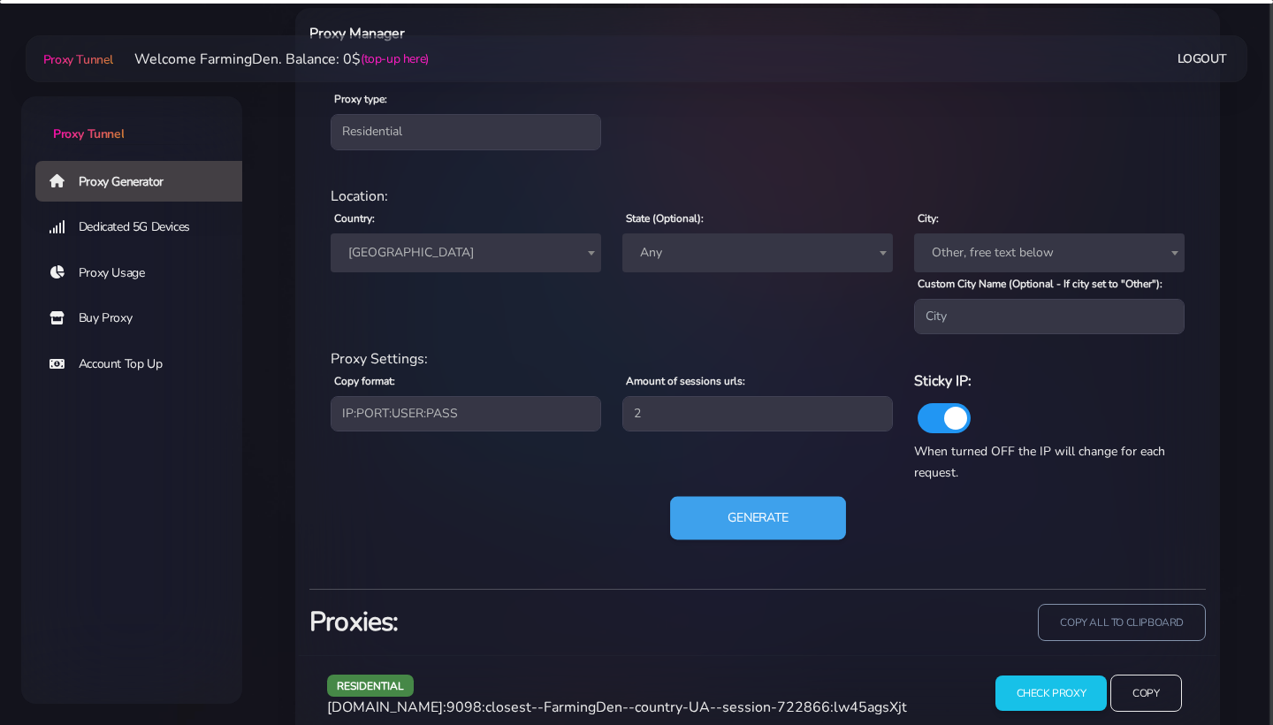
click at [715, 540] on button "Generate" at bounding box center [758, 518] width 176 height 43
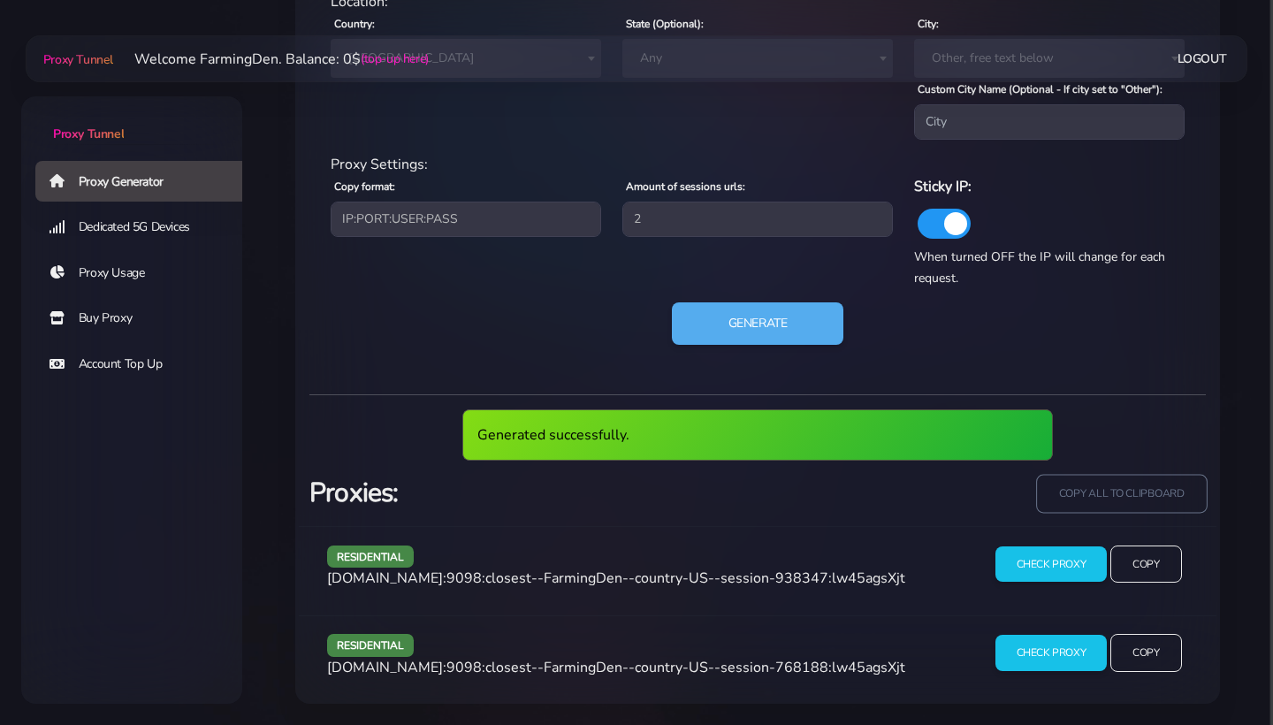
click at [1104, 494] on input "copy all to clipboard" at bounding box center [1121, 493] width 171 height 39
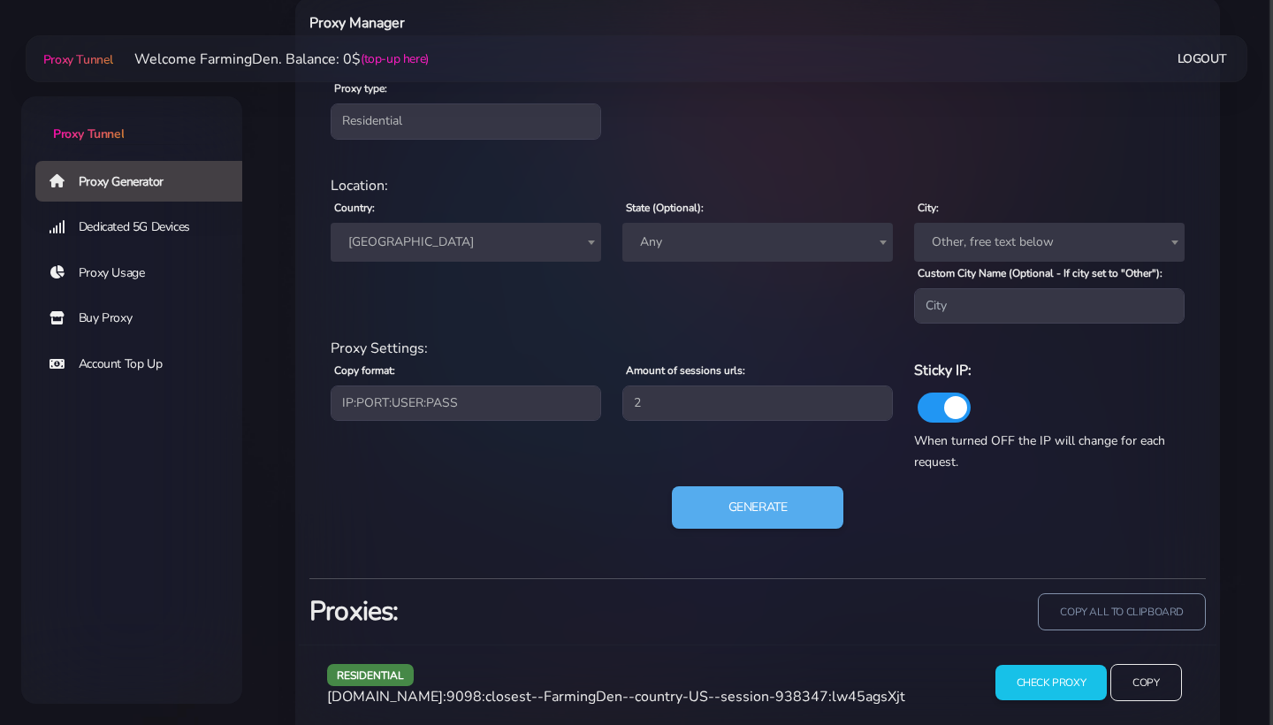
scroll to position [688, 0]
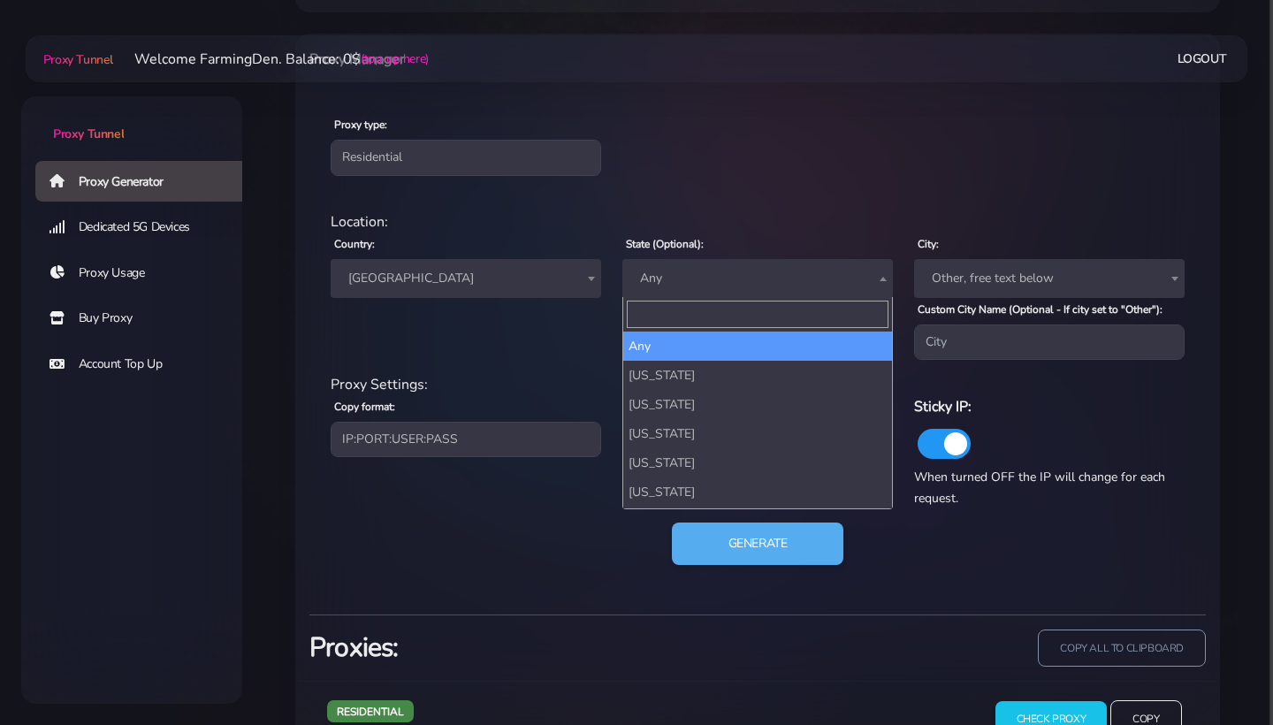
click at [687, 276] on span "Any" at bounding box center [757, 278] width 249 height 25
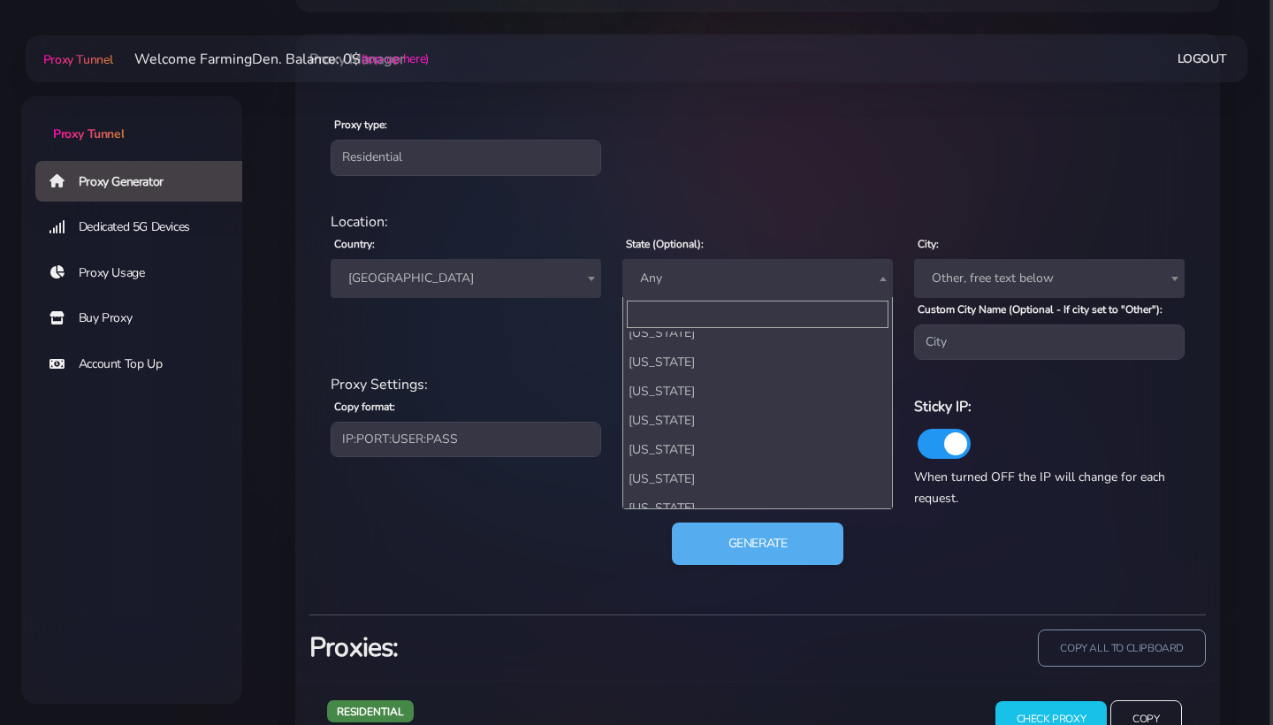
scroll to position [929, 0]
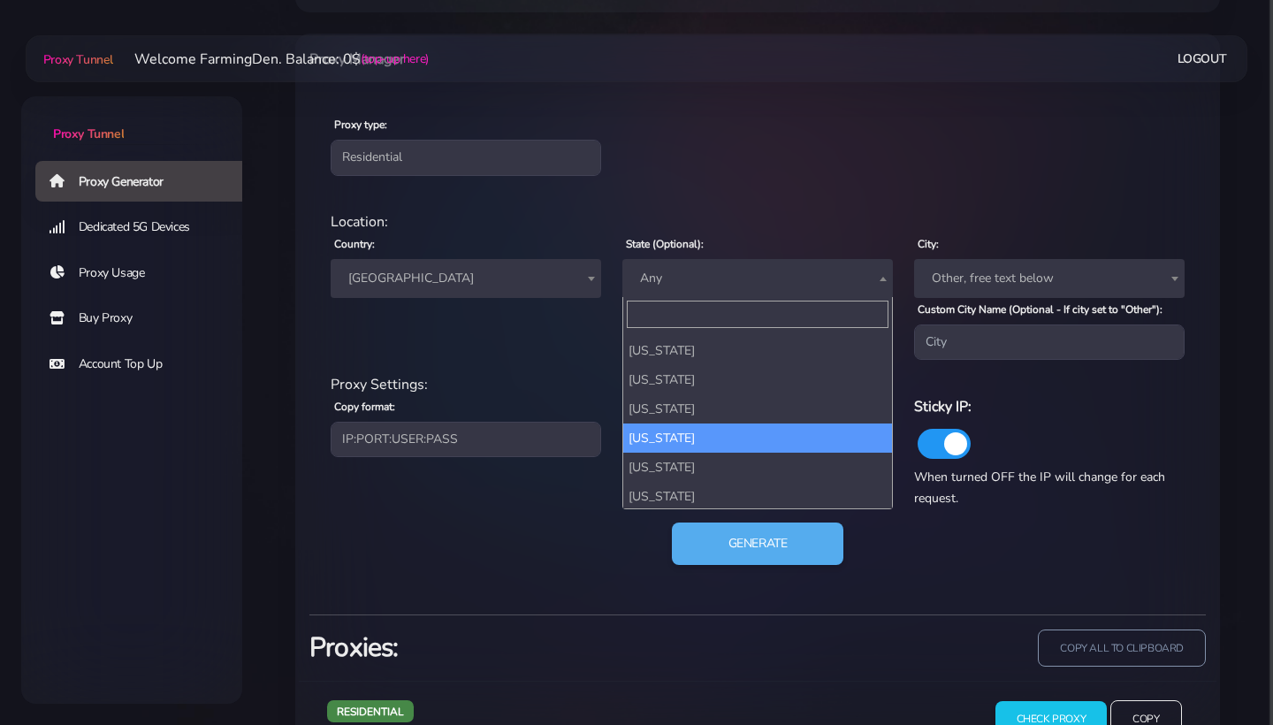
select select "NY"
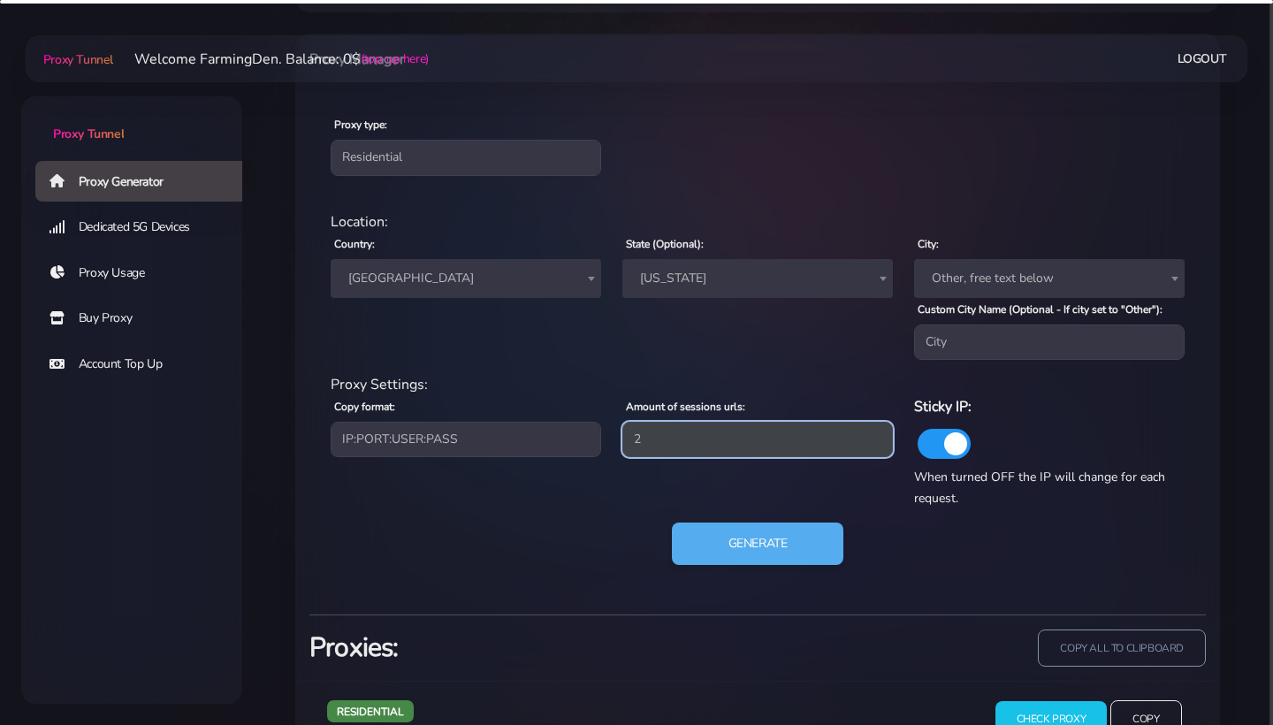
click at [683, 446] on input "2" at bounding box center [757, 439] width 270 height 35
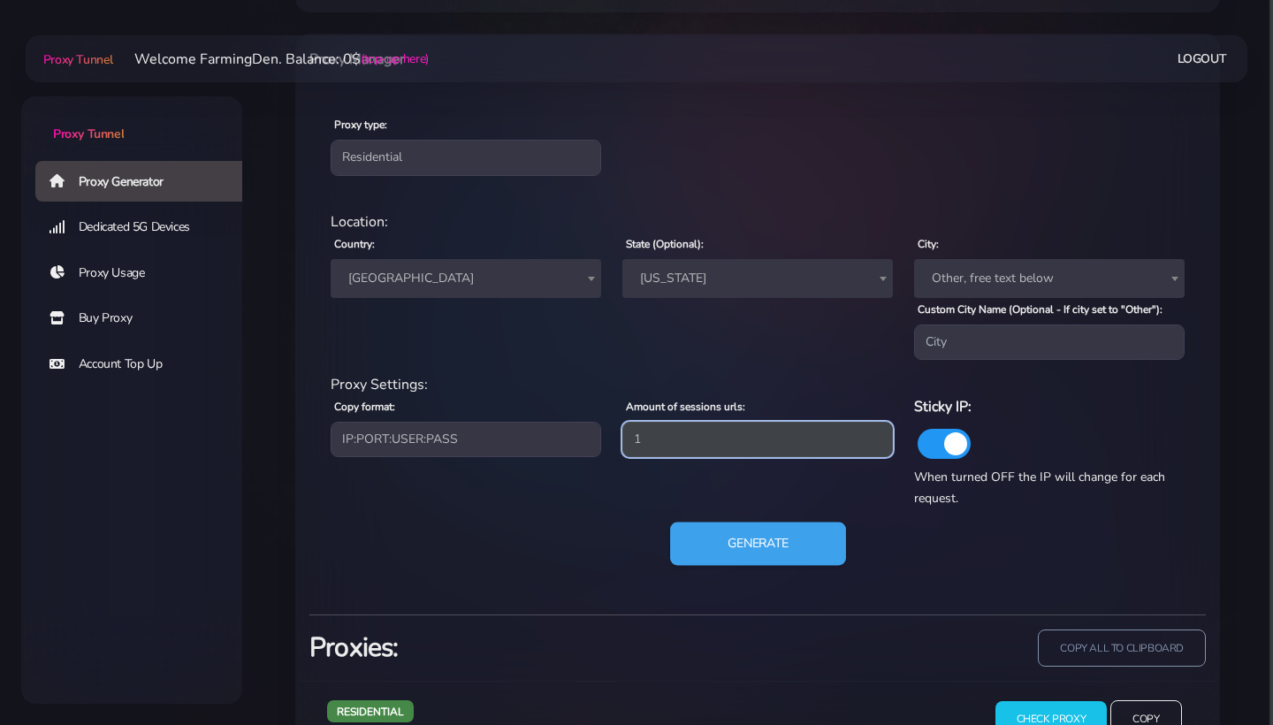
type input "1"
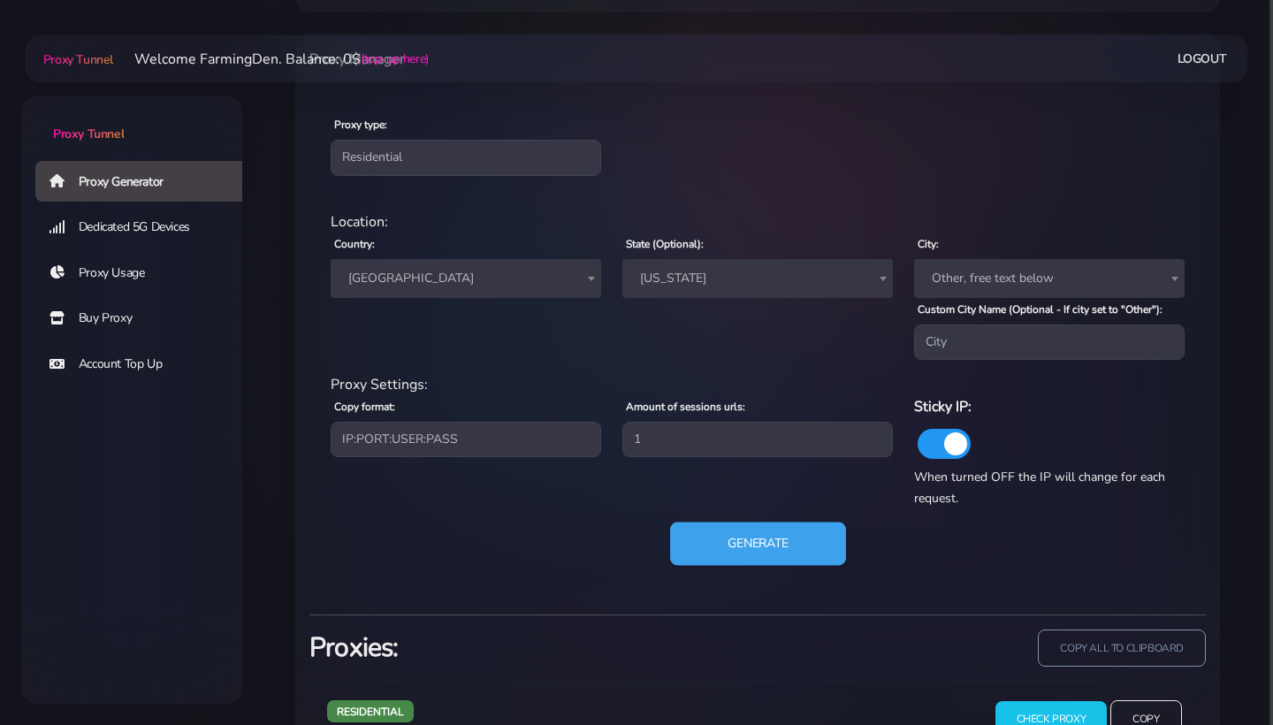
click at [715, 539] on button "Generate" at bounding box center [758, 543] width 176 height 43
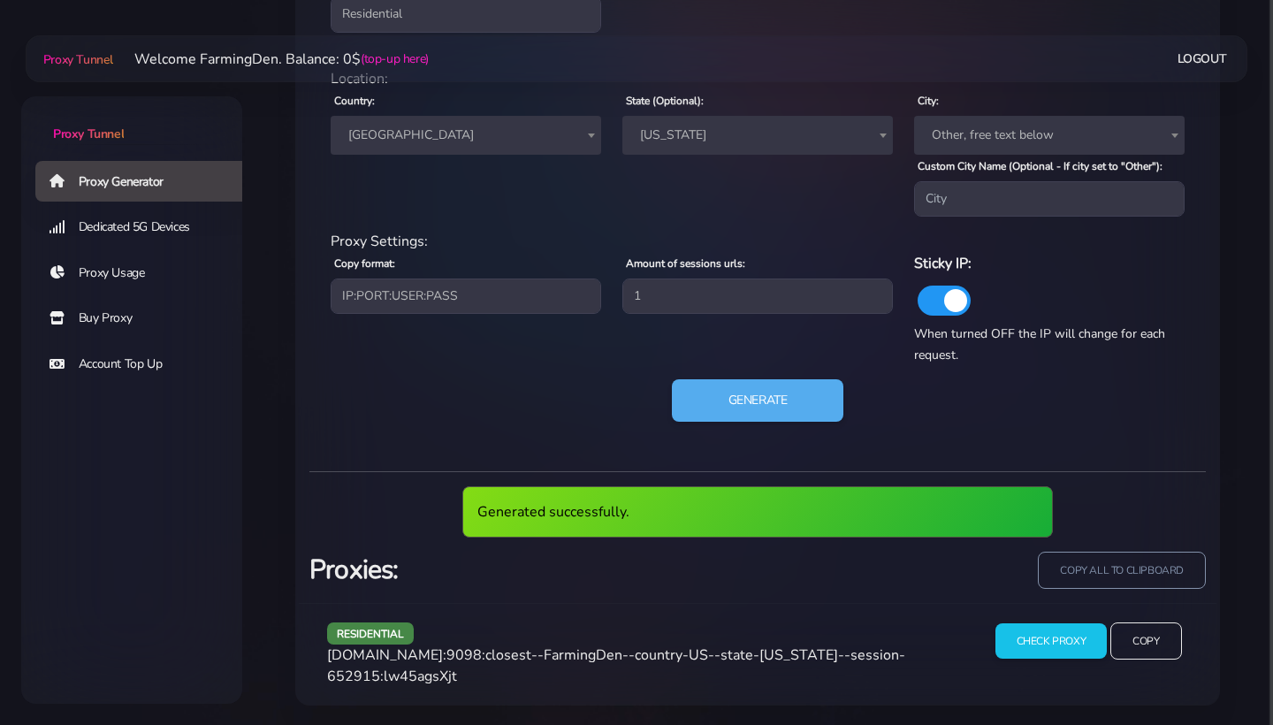
scroll to position [831, 0]
click at [1127, 657] on input "Copy" at bounding box center [1145, 641] width 72 height 39
